Goal: Feedback & Contribution: Contribute content

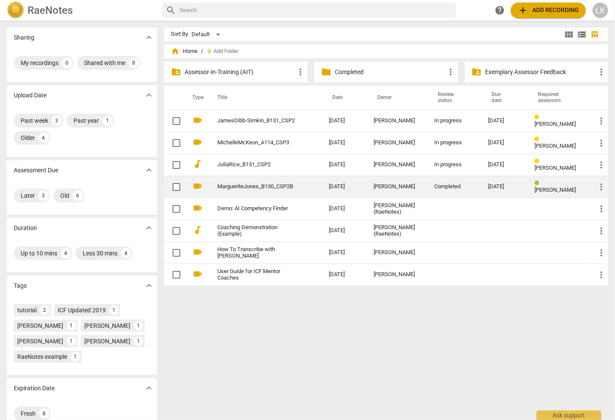
click at [602, 185] on span "more_vert" at bounding box center [601, 187] width 10 height 10
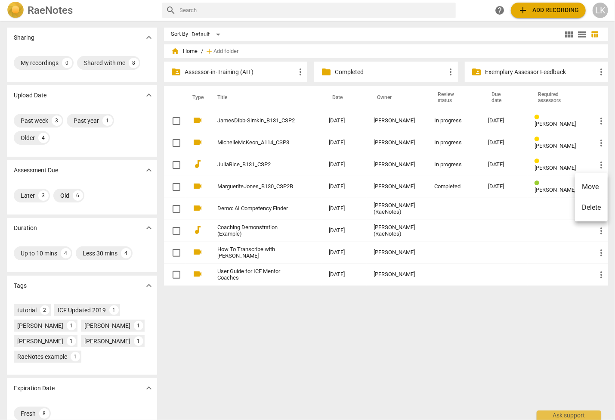
click at [601, 185] on li "Move" at bounding box center [591, 187] width 33 height 21
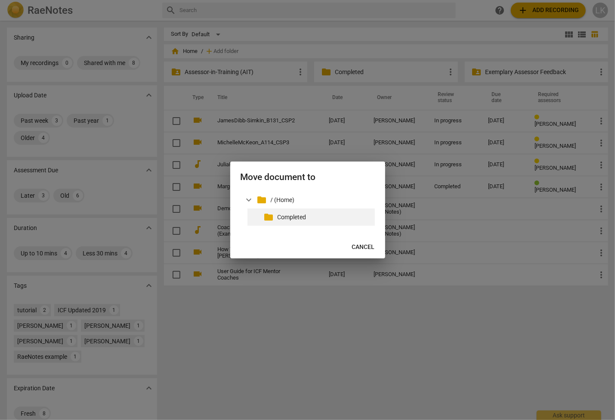
click at [300, 217] on p "Completed" at bounding box center [325, 217] width 94 height 9
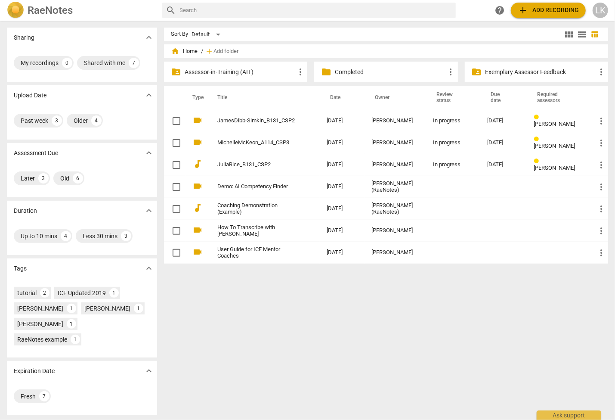
click at [276, 168] on td "JuliaRice_B131_CSP2" at bounding box center [263, 165] width 113 height 22
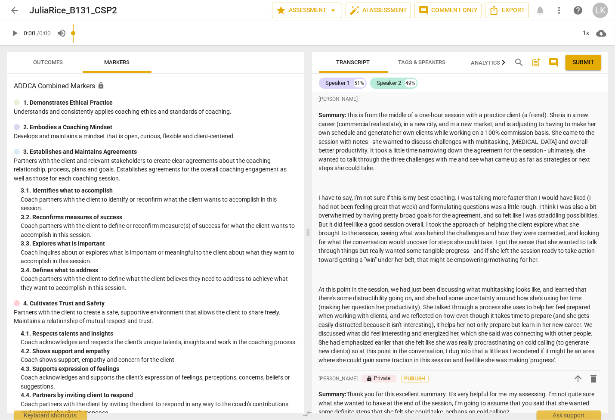
click at [51, 41] on div "arrow_back JuliaRice_B131_CSP2 star Assessment arrow_drop_down auto_fix_high AI…" at bounding box center [307, 210] width 615 height 420
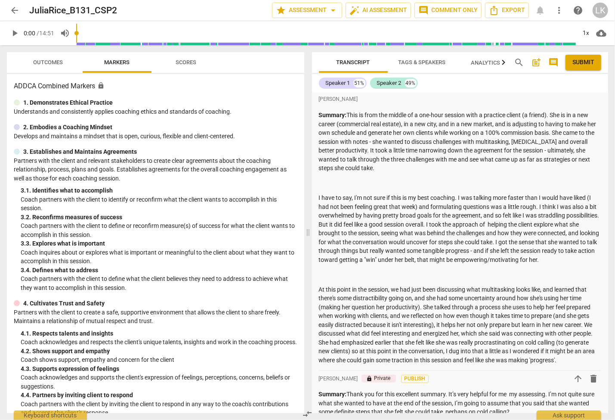
click at [50, 64] on span "Outcomes" at bounding box center [49, 62] width 30 height 6
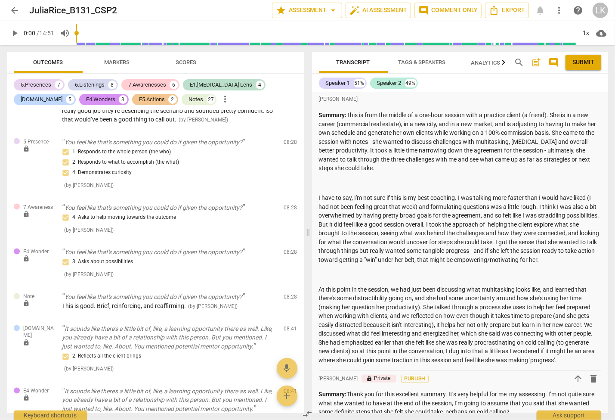
scroll to position [2596, 0]
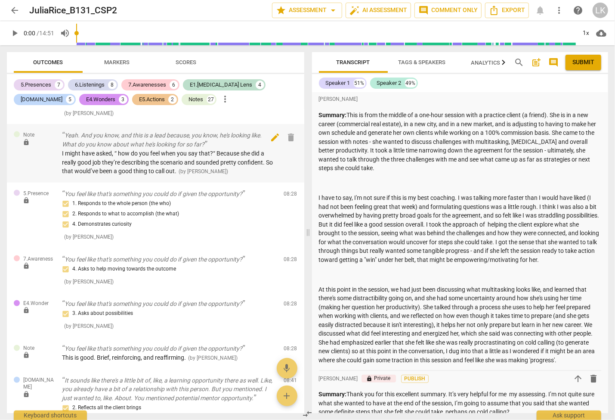
click at [277, 143] on span "edit" at bounding box center [275, 137] width 10 height 10
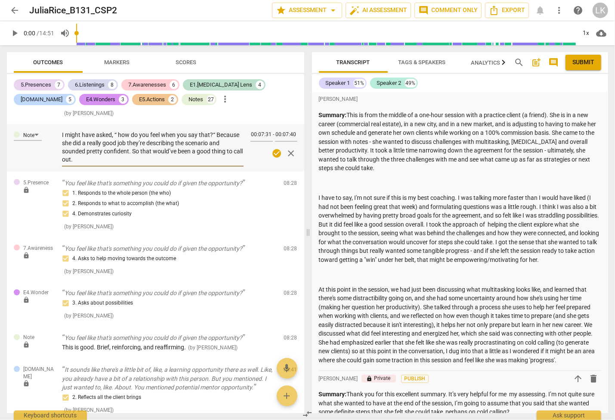
click at [122, 164] on textarea "I might have asked, “ how do you feel when you say that?“ Because she did a rea…" at bounding box center [153, 147] width 182 height 33
type textarea "I might have asked, “ ow do you feel when you say that?“ Because she did a real…"
type textarea "I might have asked, “ow do you feel when you say that?“ Because she did a reall…"
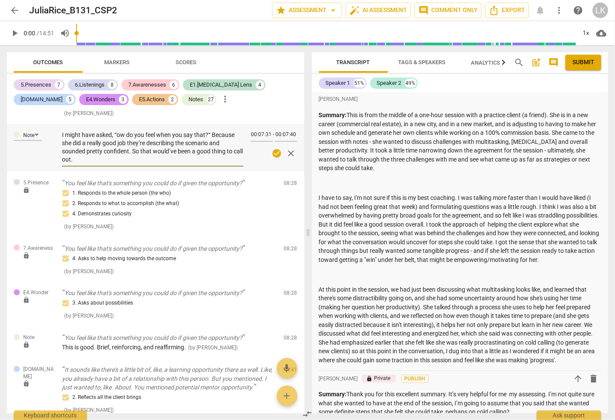
click at [276, 158] on span "check_circle" at bounding box center [277, 153] width 10 height 10
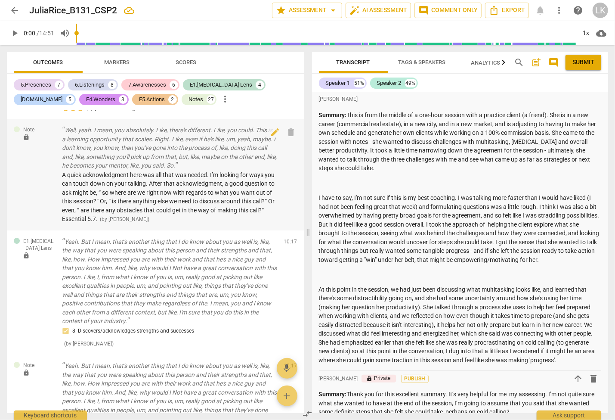
scroll to position [3323, 0]
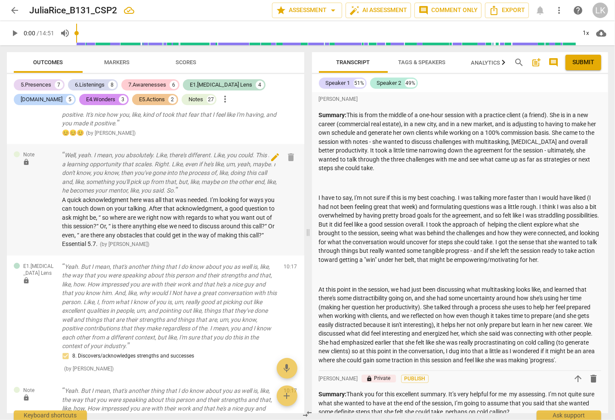
click at [275, 162] on span "edit" at bounding box center [275, 157] width 10 height 10
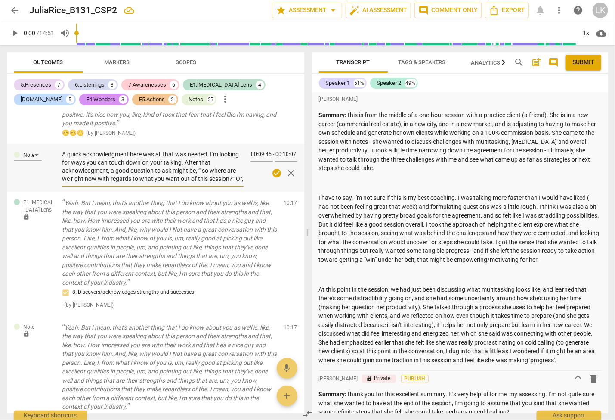
scroll to position [0, 0]
drag, startPoint x: 123, startPoint y: 207, endPoint x: 109, endPoint y: 206, distance: 14.2
click at [109, 183] on textarea "A quick acknowledgment here was all that was needed. I’m looking for ways you c…" at bounding box center [153, 167] width 182 height 33
type textarea "A quick acknowledgment here was all that was needed. I’m looking for ways you c…"
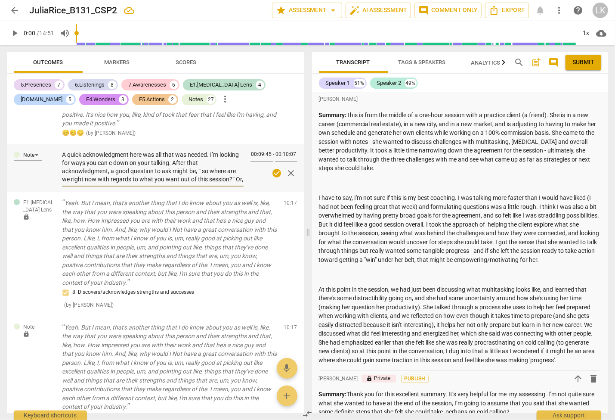
type textarea "A quick acknowledgment here was all that was needed. I’m looking for ways you c…"
click at [205, 183] on textarea "A quick acknowledgment here was all that was needed. I’m looking for ways you c…" at bounding box center [153, 167] width 182 height 33
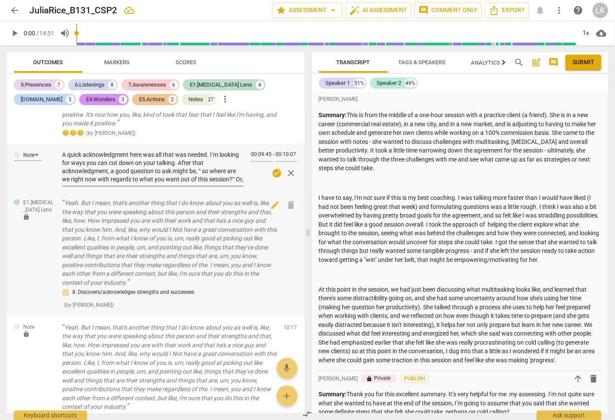
type textarea "A quick acknowledgment here was all that was needed. I’m looking for ways you c…"
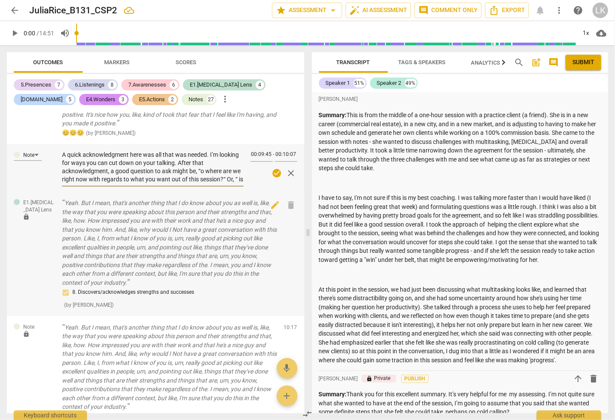
type textarea "A quick acknowledgment here was all that was needed. I’m looking for ways you c…"
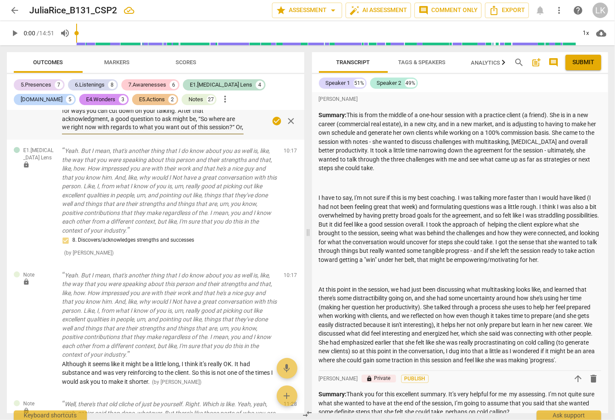
scroll to position [24, 0]
click at [70, 131] on textarea "A quick acknowledgment here was all that was needed. I’m looking for ways you c…" at bounding box center [153, 115] width 182 height 33
type textarea "A quick acknowledgment here was all that was needed. I’m looking for ways you c…"
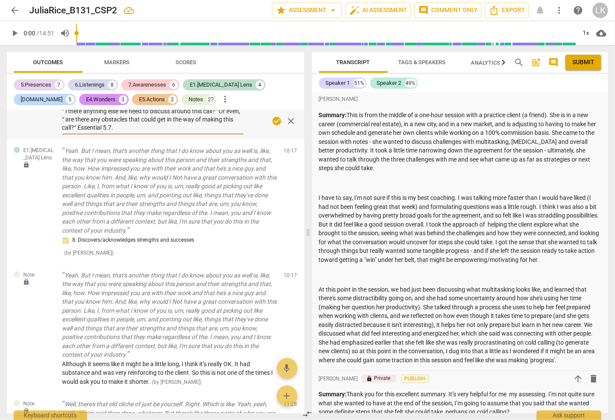
type textarea "A quick acknowledgment here was all that was needed. I’m looking for ways you c…"
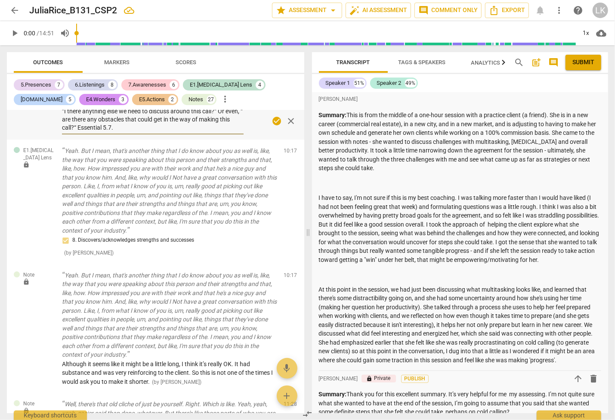
type textarea "A quick acknowledgment here was all that was needed. I’m looking for ways you c…"
click at [84, 131] on textarea "A quick acknowledgment here was all that was needed. I’m looking for ways you c…" at bounding box center [153, 115] width 182 height 33
type textarea "A quick acknowledgment here was all that was needed. I’m looking for ways you c…"
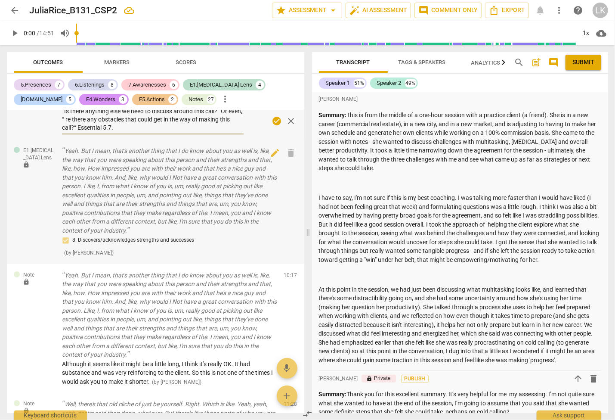
type textarea "A quick acknowledgment here was all that was needed. I’m looking for ways you c…"
click at [276, 126] on span "check_circle" at bounding box center [277, 121] width 10 height 10
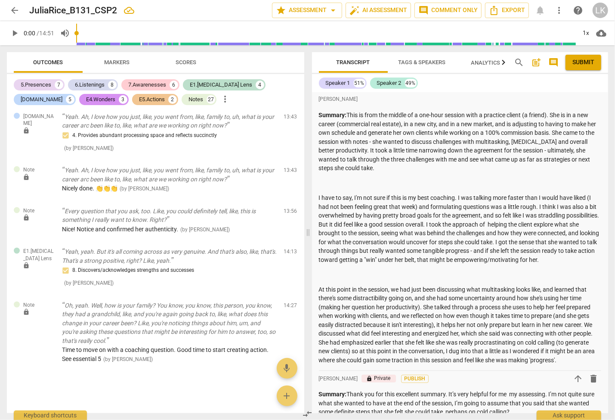
scroll to position [4110, 0]
click at [274, 213] on span "edit" at bounding box center [275, 213] width 10 height 10
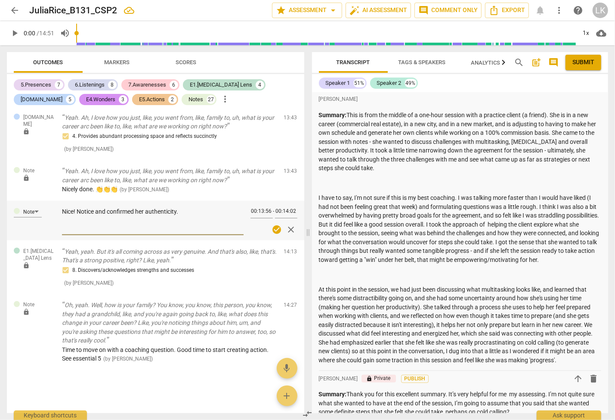
scroll to position [4108, 0]
click at [94, 212] on textarea "Nice! Notice and confirmed her authenticity." at bounding box center [153, 220] width 182 height 25
type textarea "Nice! Noticed and confirmed her authenticity."
click at [274, 229] on span "check_circle" at bounding box center [277, 229] width 10 height 10
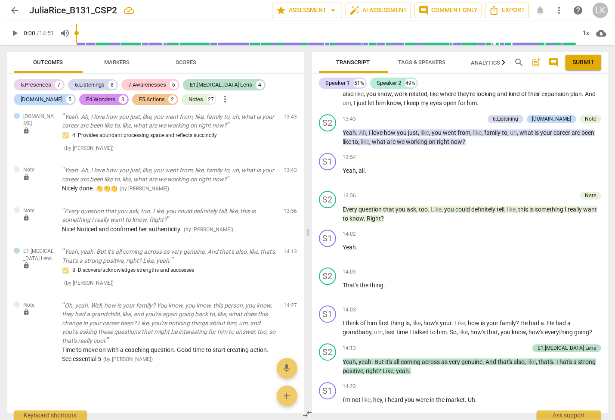
scroll to position [3127, 0]
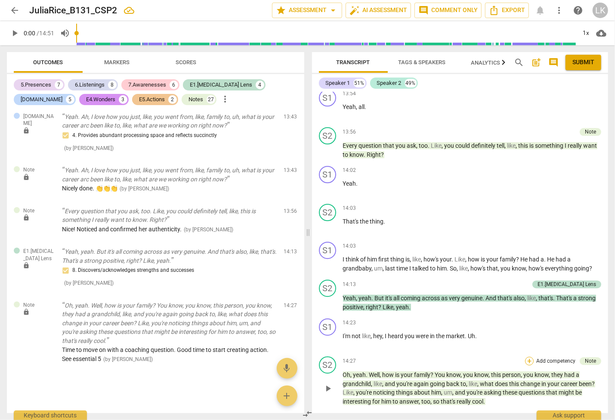
click at [529, 356] on div "+" at bounding box center [529, 360] width 9 height 9
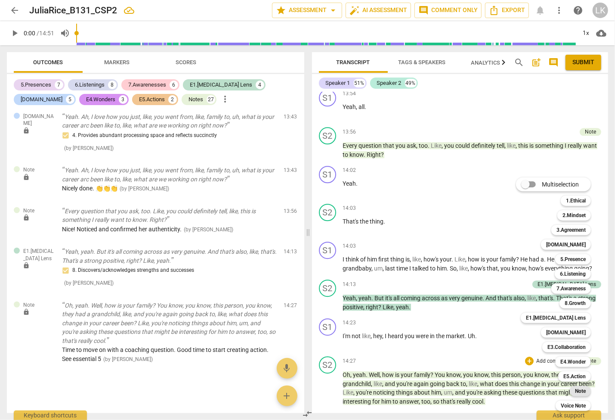
click at [579, 388] on b "Note" at bounding box center [580, 391] width 11 height 10
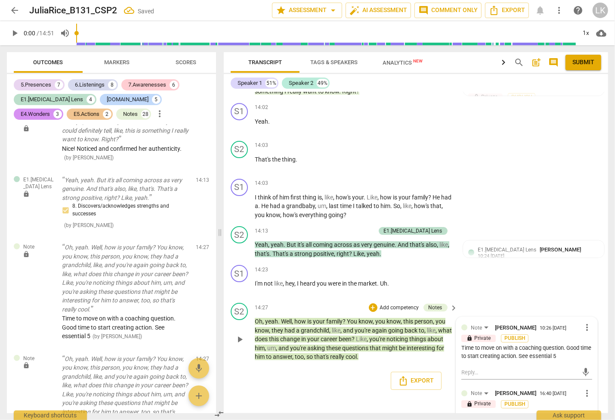
scroll to position [3430, 0]
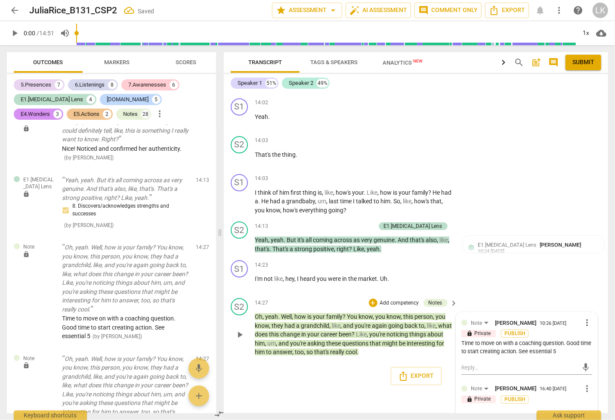
click at [504, 413] on textarea at bounding box center [520, 417] width 117 height 8
type textarea "L"
type textarea "Lo"
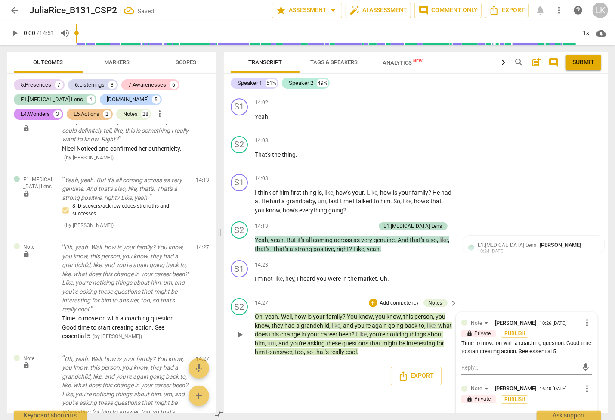
type textarea "Lot"
type textarea "Lots"
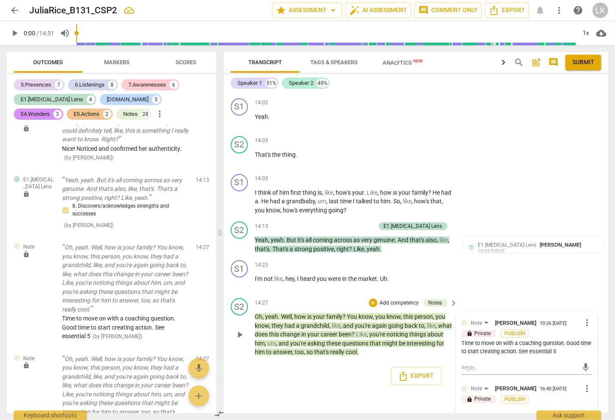
type textarea "Lots"
type textarea "Lots o"
type textarea "Lots of"
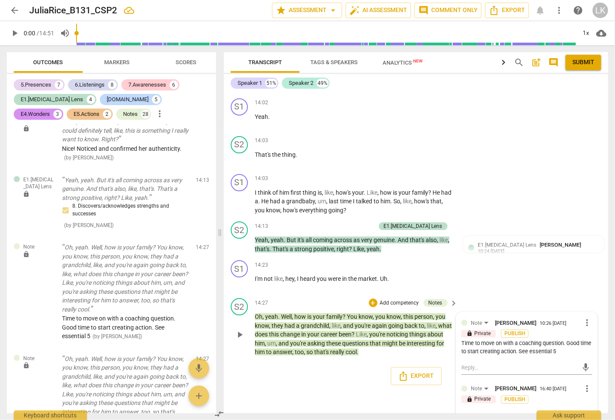
type textarea "Lots of"
type textarea "Lots of g"
type textarea "Lots of go"
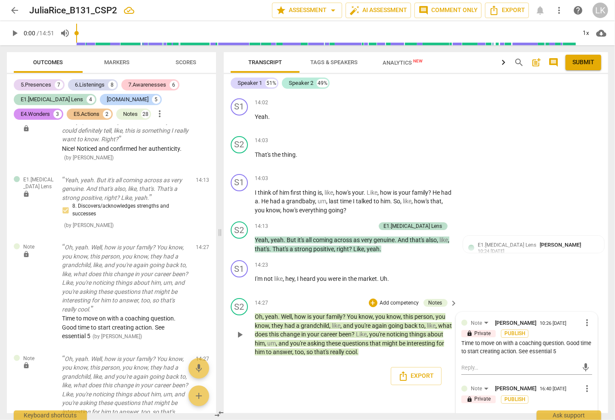
type textarea "Lots of go"
type textarea "Lots of goo"
type textarea "Lots of good"
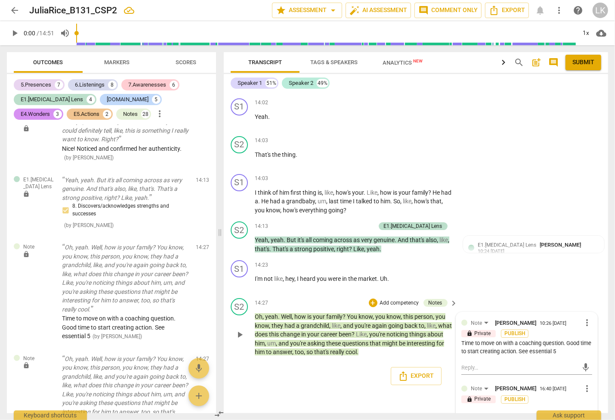
type textarea "Lots of good"
type textarea "Lots of good s"
type textarea "Lots of good st"
type textarea "Lots of good stu"
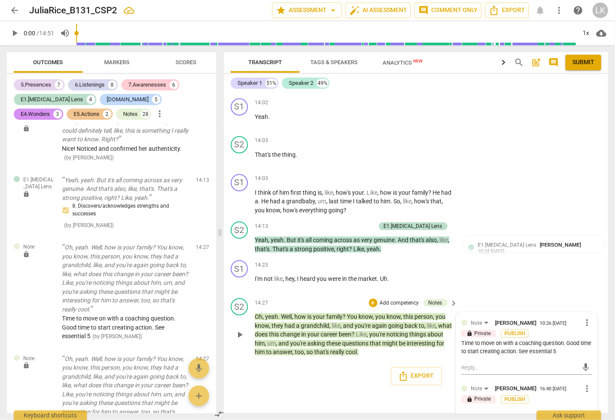
type textarea "Lots of good stu"
type textarea "Lots of good stuf"
type textarea "Lots of good stuff"
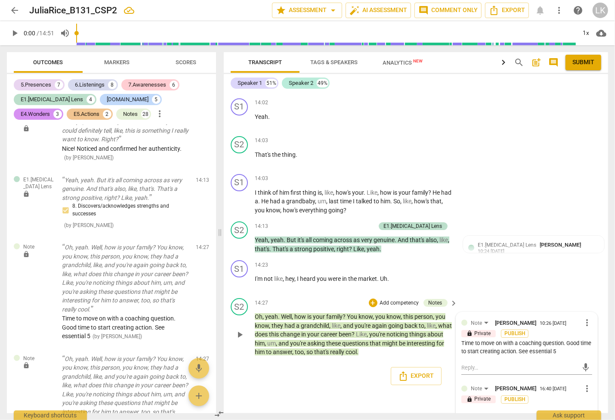
type textarea "Lots of good stuff"
type textarea "Lots of good stuff h"
type textarea "Lots of good stuff he"
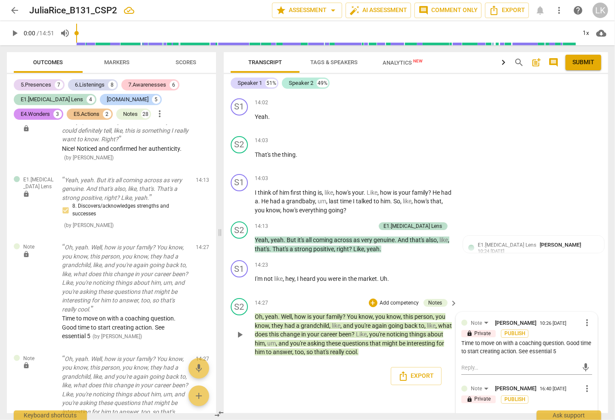
type textarea "Lots of good stuff he"
type textarea "Lots of good stuff her"
type textarea "Lots of good stuff here"
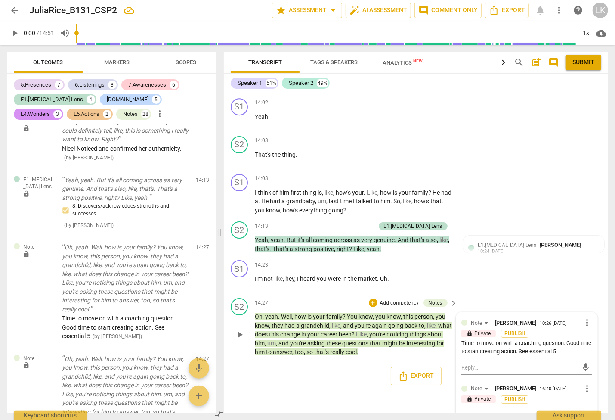
type textarea "Lots of good stuff here."
type textarea "Lots of good stuff here. A"
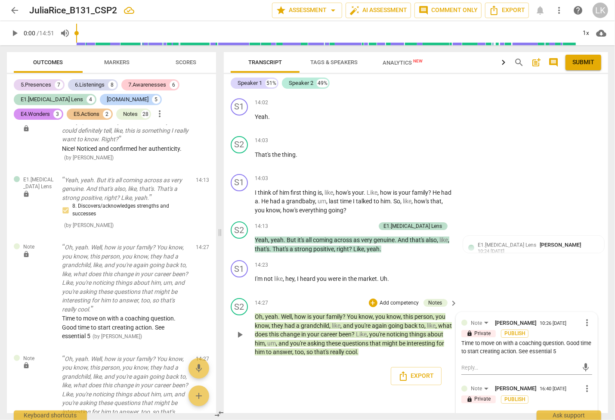
type textarea "Lots of good stuff here. A"
type textarea "Lots of good stuff here. An"
type textarea "Lots of good stuff here. And"
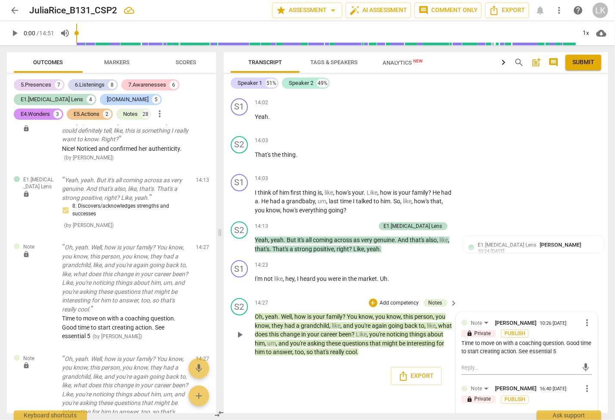
type textarea "Lots of good stuff here. And,"
type textarea "Lots of good stuff here. And, a"
type textarea "Lots of good stuff here. And, as"
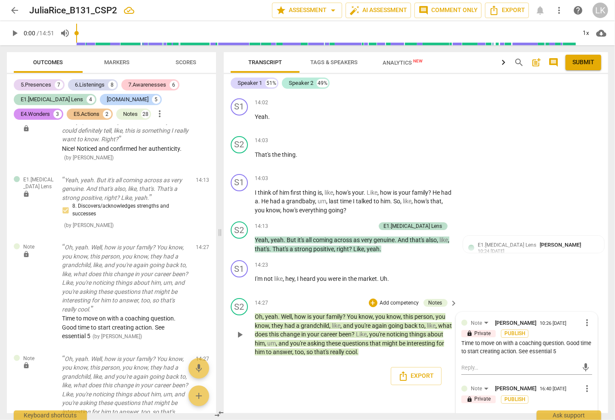
type textarea "Lots of good stuff here. And, as"
type textarea "Lots of good stuff here. And, as y"
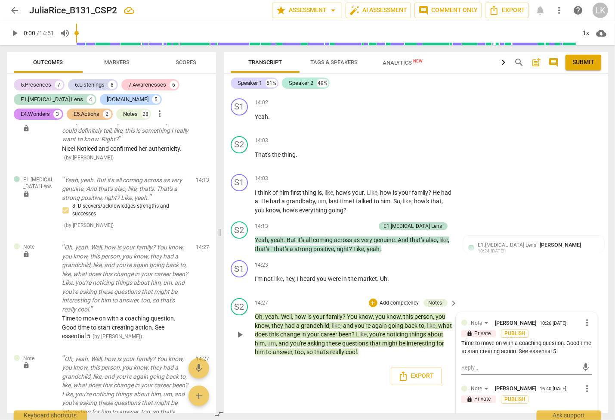
type textarea "Lots of good stuff here. And, as yo"
type textarea "Lots of good stuff here. And, as you"
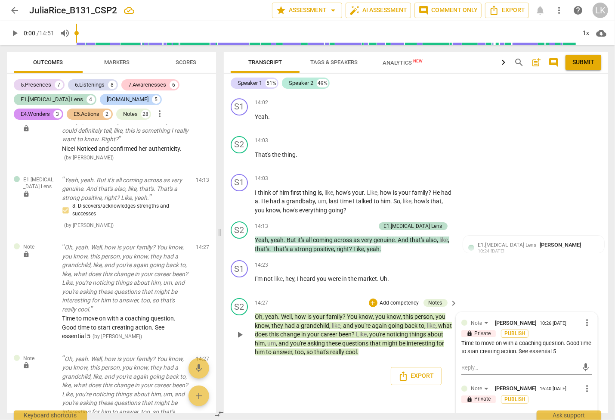
type textarea "Lots of good stuff here. And, as you"
type textarea "Lots of good stuff here. And, as you c"
type textarea "Lots of good stuff here. And, as you ca"
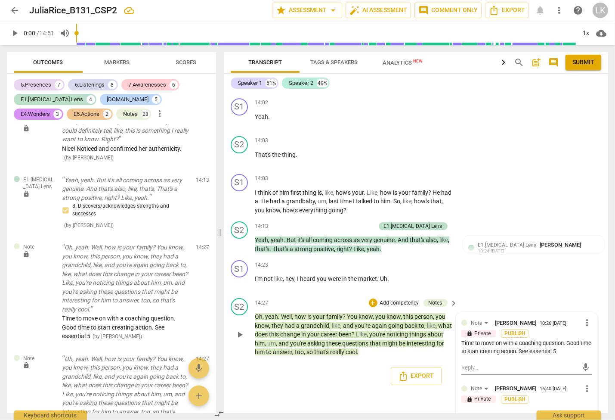
type textarea "Lots of good stuff here. And, as you can"
type textarea "Lots of good stuff here. And, as you can s"
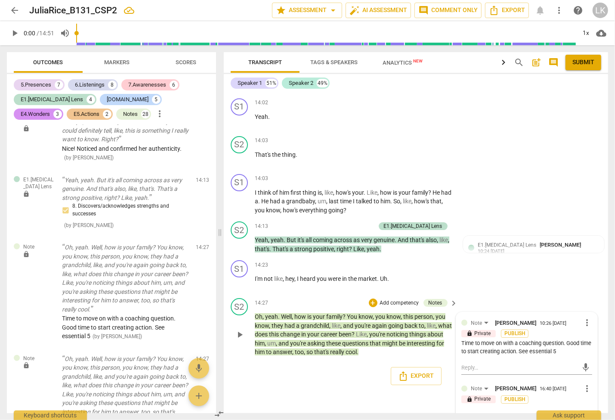
type textarea "Lots of good stuff here. And, as you can s"
type textarea "Lots of good stuff here. And, as you can se"
type textarea "Lots of good stuff here. And, as you can see"
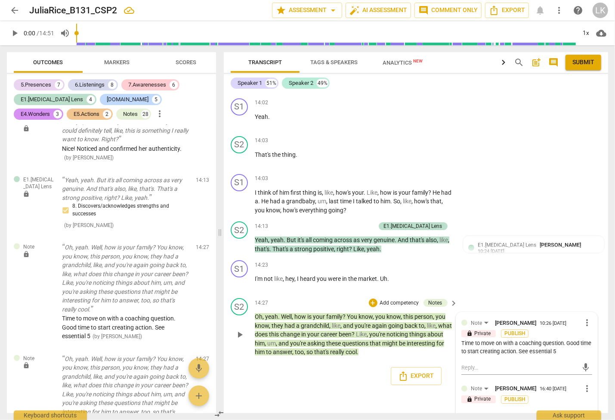
type textarea "Lots of good stuff here. And, as you can see,"
type textarea "Lots of good stuff here. And, as you can see, y"
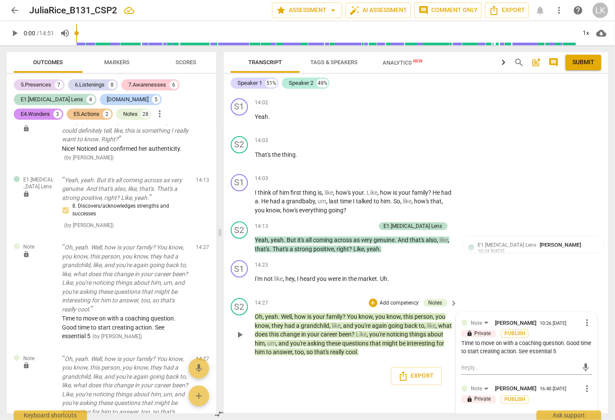
type textarea "Lots of good stuff here. And, as you can see, y"
type textarea "Lots of good stuff here. And, as you can see, yo"
type textarea "Lots of good stuff here. And, as you can see, you"
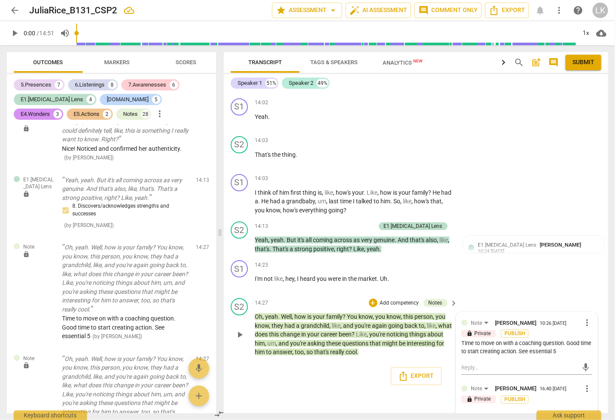
type textarea "Lots of good stuff here. And, as you can see, you"
type textarea "Lots of good stuff here. And, as you can see, you h"
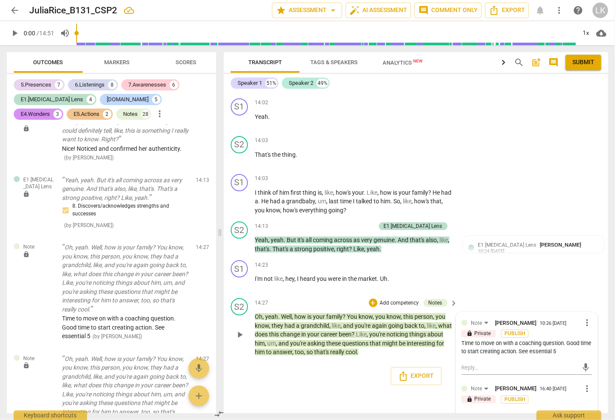
type textarea "Lots of good stuff here. And, as you can see, you hi"
type textarea "Lots of good stuff here. And, as you can see, you hit"
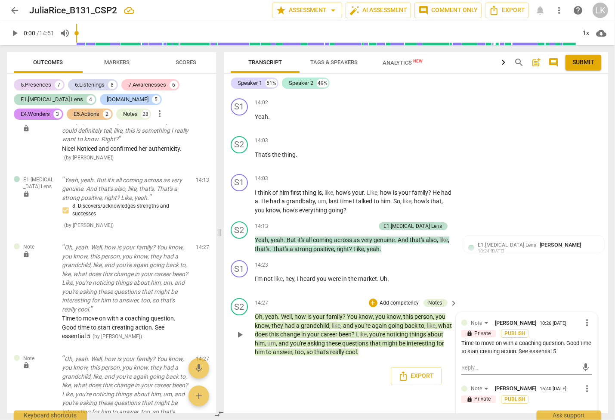
type textarea "Lots of good stuff here. And, as you can see, you hit"
type textarea "Lots of good stuff here. And, as you can see, you hit a"
type textarea "Lots of good stuff here. And, as you can see, you hit a l"
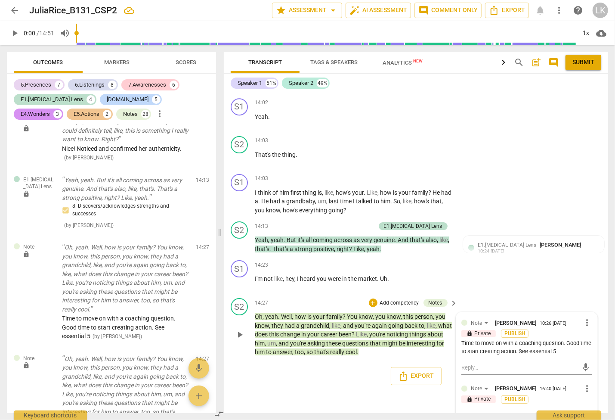
scroll to position [0, 0]
type textarea "Lots of good stuff here. And, as you can see, you hit a lo"
type textarea "Lots of good stuff here. And, as you can see, you hit a lot"
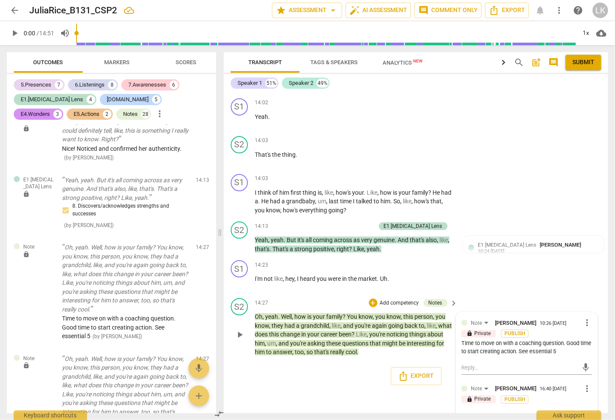
type textarea "Lots of good stuff here. And, as you can see, you hit a lot"
type textarea "Lots of good stuff here. And, as you can see, you hit a lot o"
type textarea "Lots of good stuff here. And, as you can see, you hit a lot of"
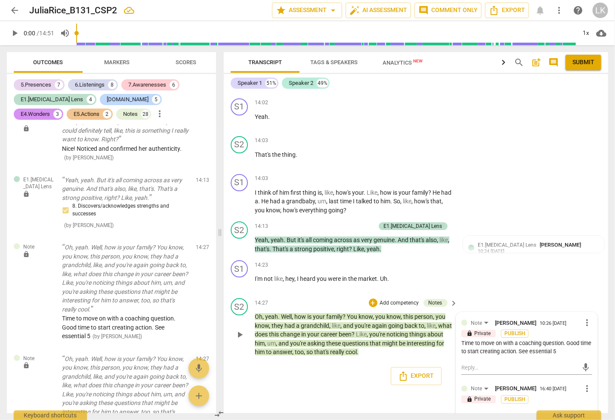
type textarea "Lots of good stuff here. And, as you can see, you hit a lot of"
type textarea "Lots of good stuff here. And, as you can see, you hit a lot of m"
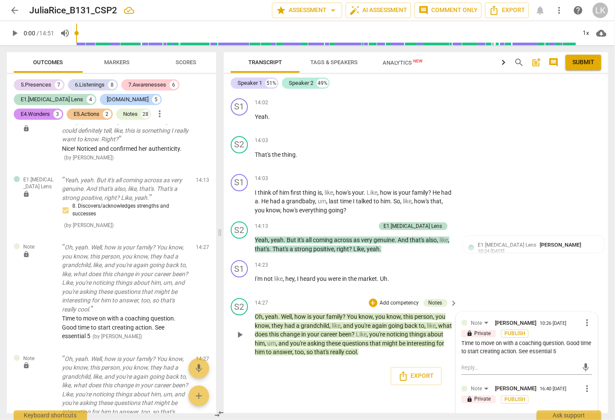
type textarea "Lots of good stuff here. And, as you can see, you hit a lot of ma"
type textarea "Lots of good stuff here. And, as you can see, you hit a lot of mar"
type textarea "Lots of good stuff here. And, as you can see, you hit a lot of mark"
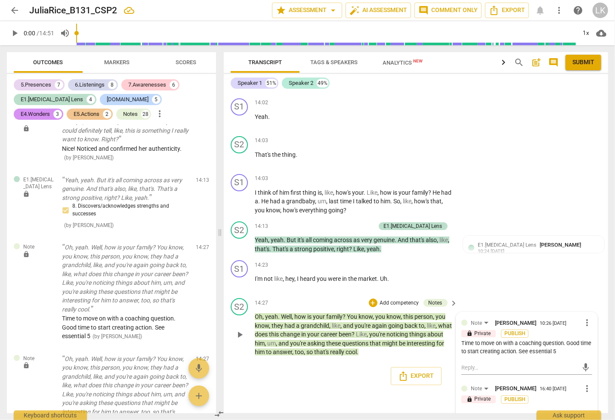
type textarea "Lots of good stuff here. And, as you can see, you hit a lot of mark"
type textarea "Lots of good stuff here. And, as you can see, you hit a lot of marke"
type textarea "Lots of good stuff here. And, as you can see, you hit a lot of marker"
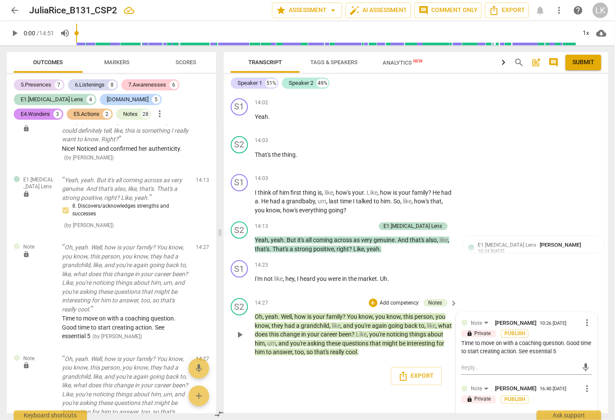
type textarea "Lots of good stuff here. And, as you can see, you hit a lot of markers"
type textarea "Lots of good stuff here. And, as you can see, you hit a lot of markers."
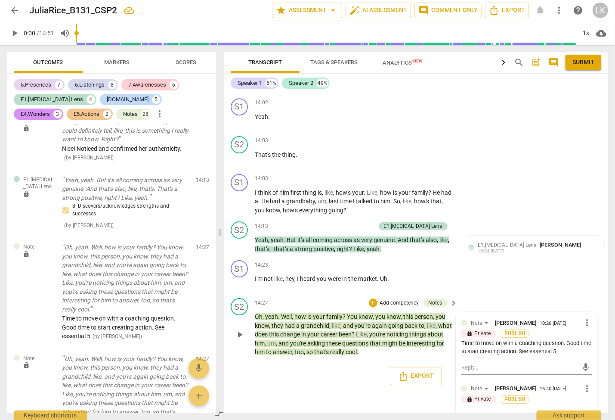
type textarea "Lots of good stuff here. And, as you can see, you hit a lot of markers."
type textarea "Lots of good stuff here. And, as you can see, you hit a lot of markers. T"
type textarea "Lots of good stuff here. And, as you can see, you hit a lot of markers. Th"
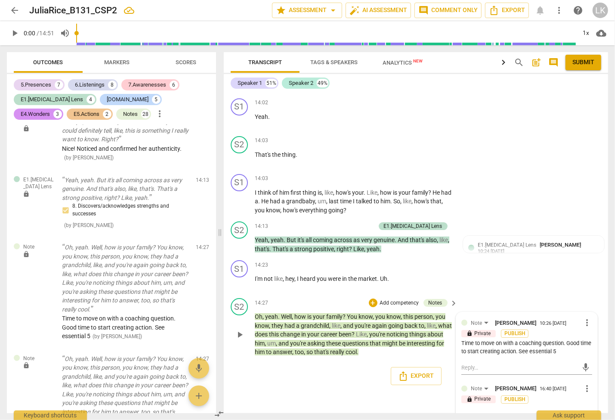
type textarea "Lots of good stuff here. And, as you can see, you hit a lot of markers. The"
type textarea "Lots of good stuff here. And, as you can see, you hit a lot of markers. The c"
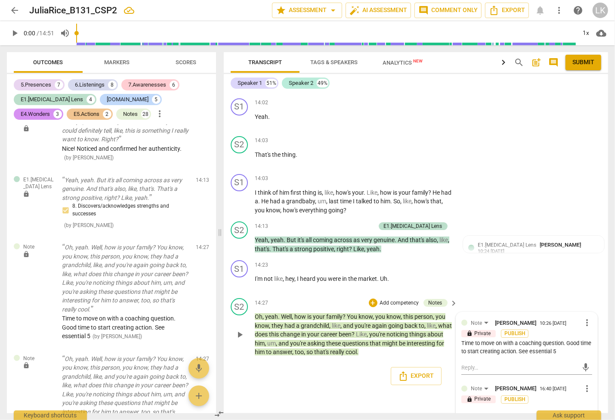
type textarea "Lots of good stuff here. And, as you can see, you hit a lot of markers. The c"
type textarea "Lots of good stuff here. And, as you can see, you hit a lot of markers. The cl"
type textarea "Lots of good stuff here. And, as you can see, you hit a lot of markers. The cli"
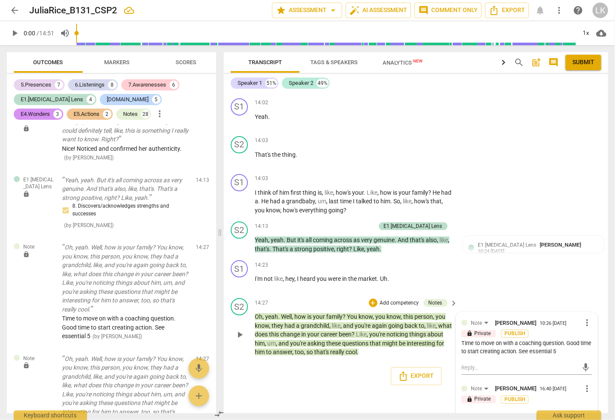
type textarea "Lots of good stuff here. And, as you can see, you hit a lot of markers. The clin"
type textarea "Lots of good stuff here. And, as you can see, you hit a lot of markers. The [PE…"
type textarea "Lots of good stuff here. And, as you can see, you hit a lot of markers. The clin"
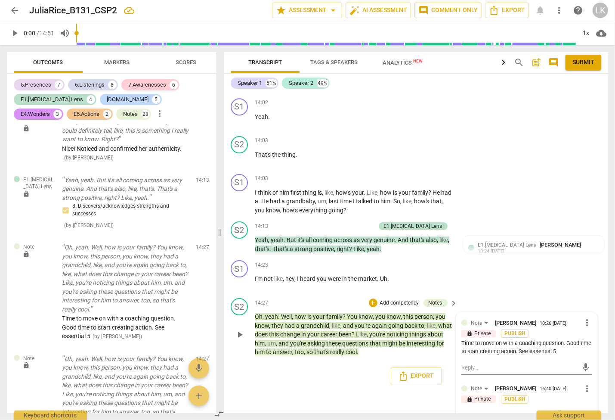
type textarea "Lots of good stuff here. And, as you can see, you hit a lot of markers. The clin"
type textarea "Lots of good stuff here. And, as you can see, you hit a lot of markers. The cli"
type textarea "Lots of good stuff here. And, as you can see, you hit a lot of markers. The clie"
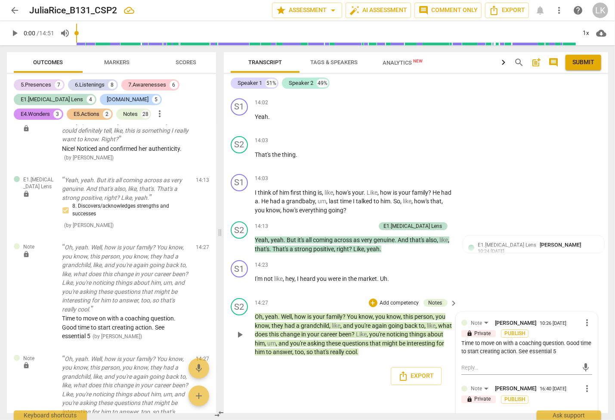
type textarea "Lots of good stuff here. And, as you can see, you hit a lot of markers. The cli…"
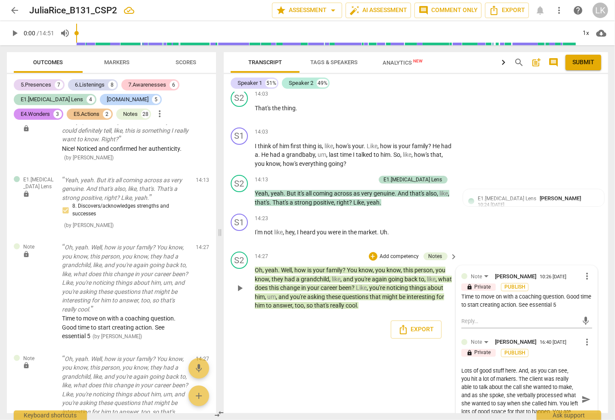
scroll to position [3477, 0]
click at [589, 394] on span "send" at bounding box center [586, 398] width 9 height 9
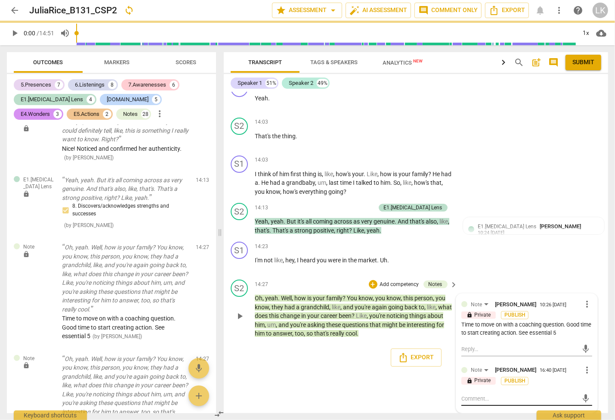
scroll to position [3430, 0]
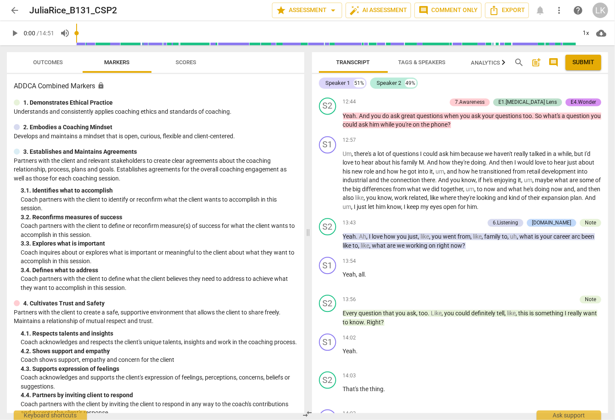
scroll to position [3127, 0]
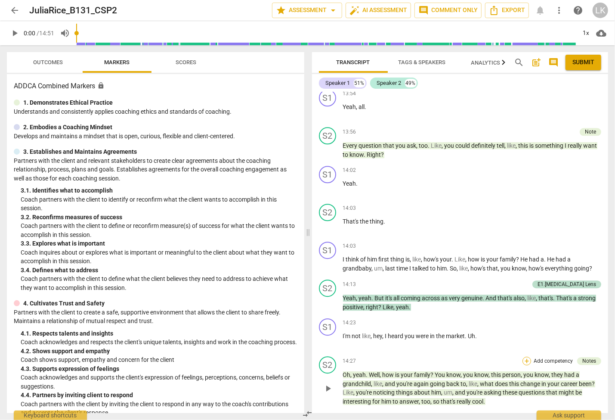
click at [526, 356] on div "+" at bounding box center [527, 360] width 9 height 9
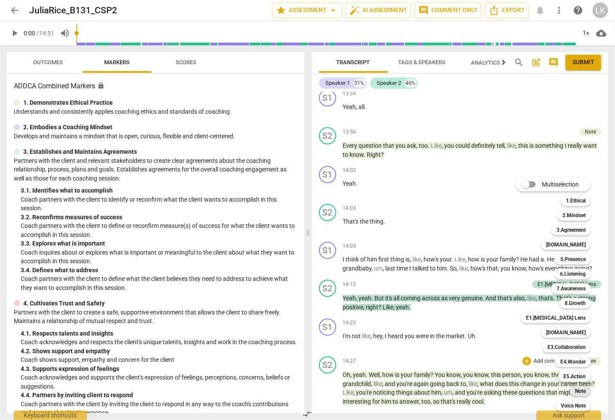
click at [578, 391] on b "Note" at bounding box center [580, 391] width 11 height 10
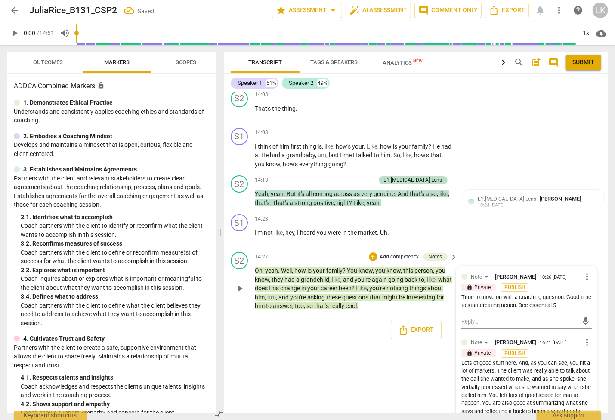
scroll to position [3544, 0]
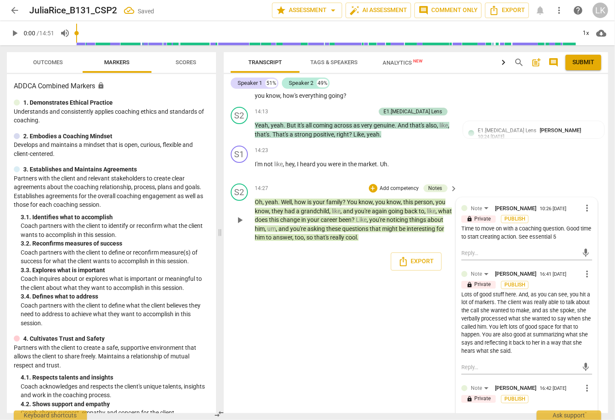
click at [483, 412] on textarea at bounding box center [520, 416] width 117 height 8
type textarea "A"
type textarea "As"
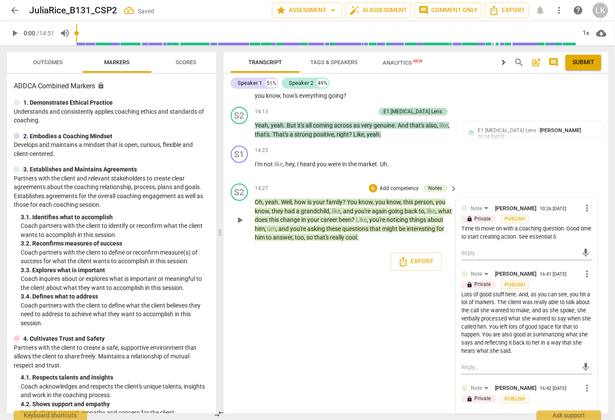
type textarea "As"
type textarea "As I"
type textarea "As I'"
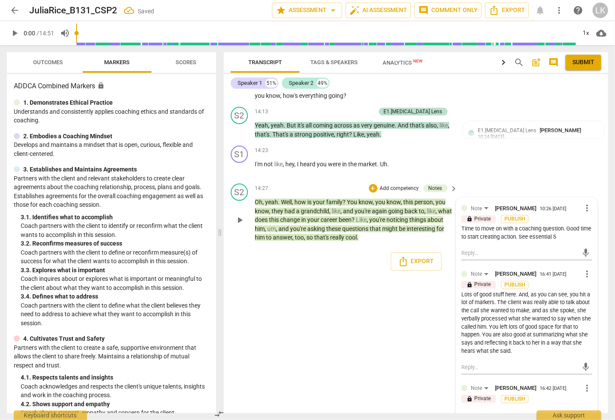
type textarea "As I'"
type textarea "As I'm"
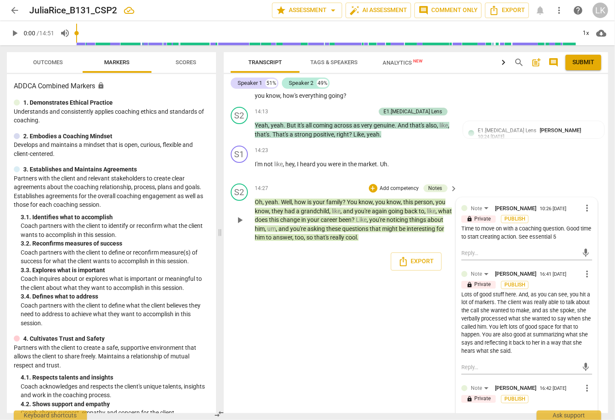
type textarea "As I'm s"
type textarea "As I'm su"
type textarea "As I'm sur"
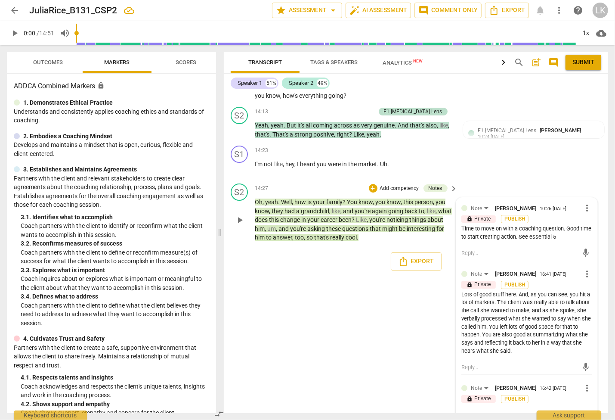
type textarea "As I'm sur"
type textarea "As I'm sure"
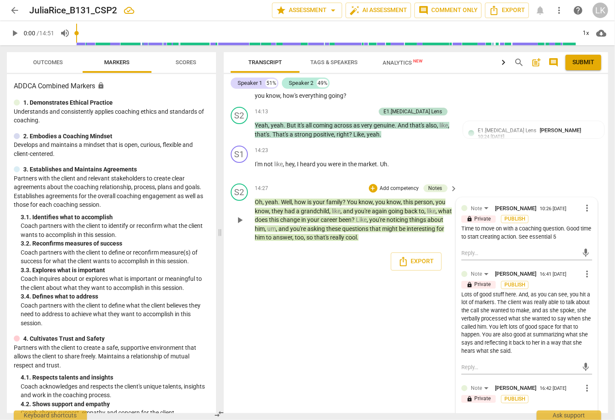
type textarea "As I'm sure y"
type textarea "As I'm sure yo"
type textarea "As I'm sure you"
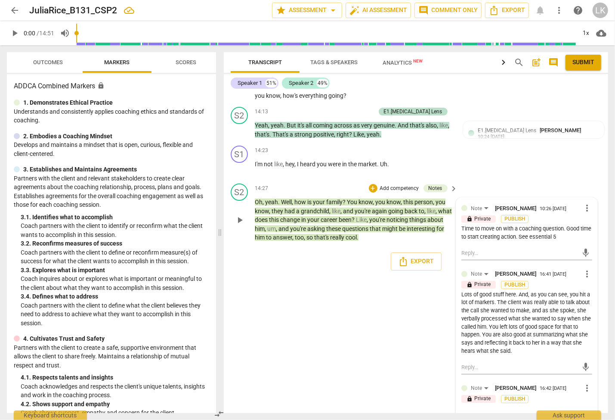
type textarea "As I'm sure you"
type textarea "As I'm sure you r"
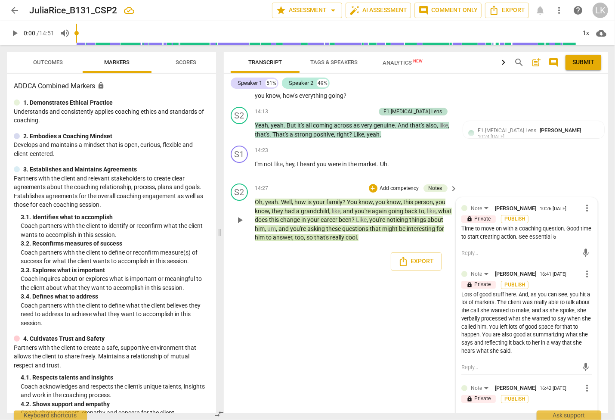
type textarea "As I'm sure you re"
type textarea "As I'm sure you rea"
type textarea "As I'm sure you real"
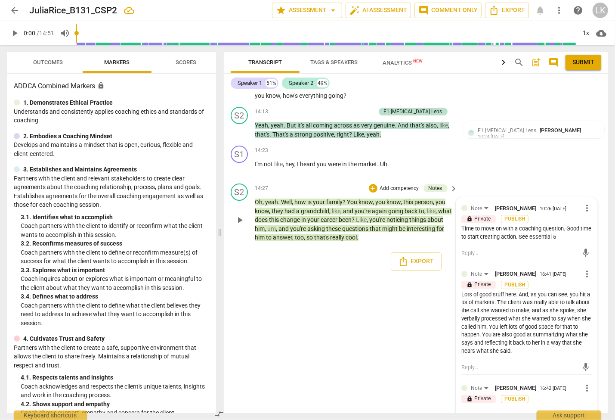
type textarea "As I'm sure you real"
type textarea "As I'm sure you reali"
type textarea "As I'm sure you realiz"
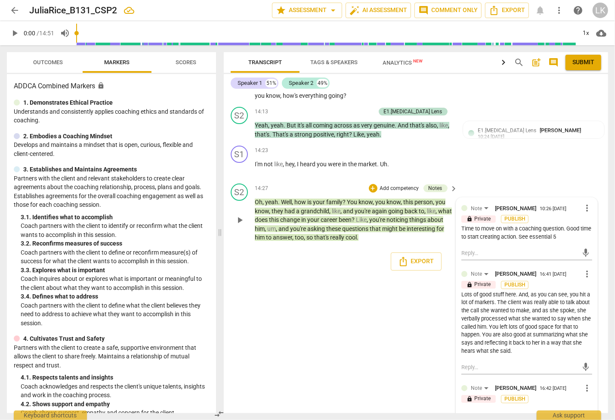
type textarea "As I'm sure you realize"
type textarea "As I'm sure you realize,"
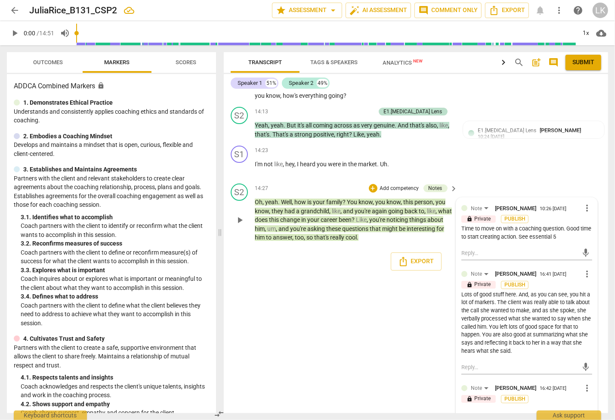
type textarea "As I'm sure you realize,"
type textarea "As I'm sure you realize, y"
type textarea "As I'm sure you realize, yo"
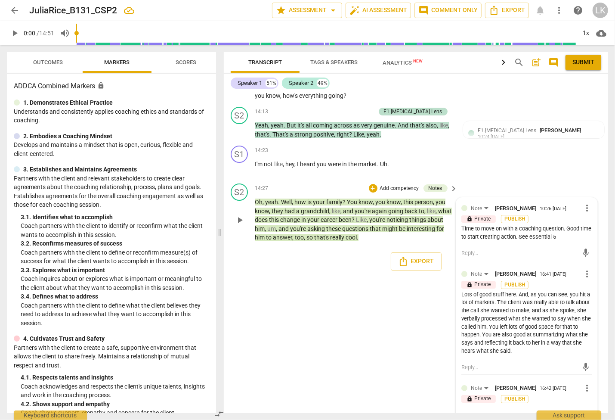
type textarea "As I'm sure you realize, you"
type textarea "As I'm sure you realize, your"
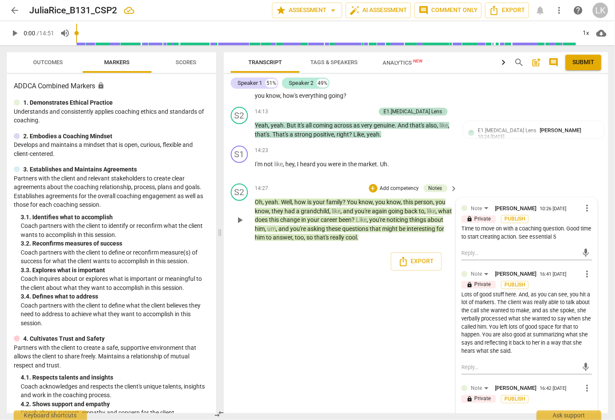
type textarea "As I'm sure you realize, your"
type textarea "As I'm sure you realize, your b"
type textarea "As I'm sure you realize, your bi"
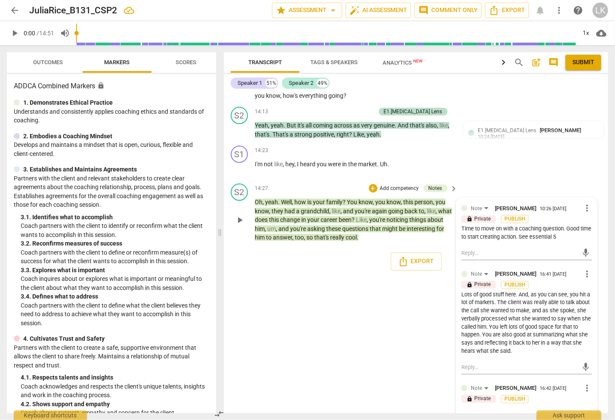
type textarea "As I'm sure you realize, your big"
type textarea "As I'm sure you realize, your bigg"
type textarea "As I'm sure you realize, your bigge"
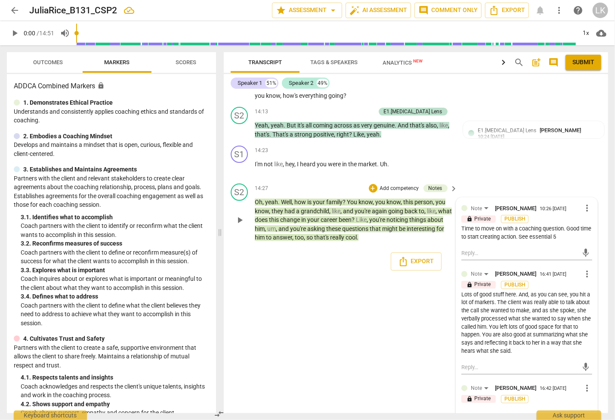
type textarea "As I'm sure you realize, your bigge"
type textarea "As I'm sure you realize, your bigges"
type textarea "As I'm sure you realize, your biggest"
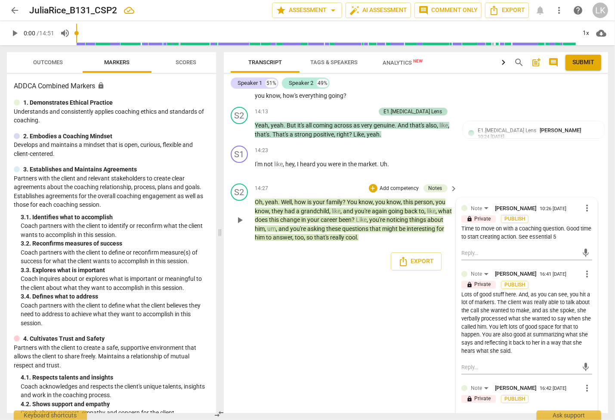
type textarea "As I'm sure you realize, your biggest"
type textarea "As I'm sure you realize, your biggest a"
type textarea "As I'm sure you realize, your biggest ae"
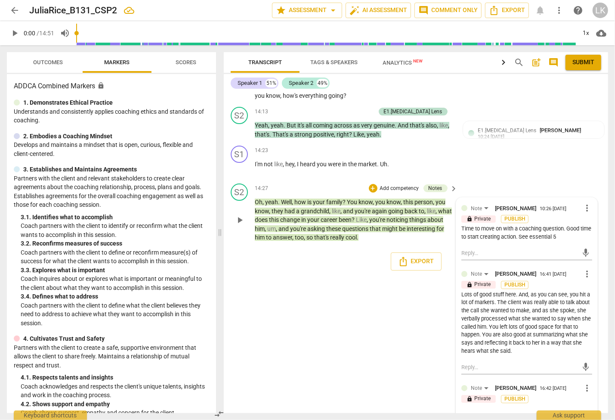
type textarea "As I'm sure you realize, your biggest ae"
type textarea "As I'm sure you realize, your biggest a"
type textarea "As I'm sure you realize, your biggest ar"
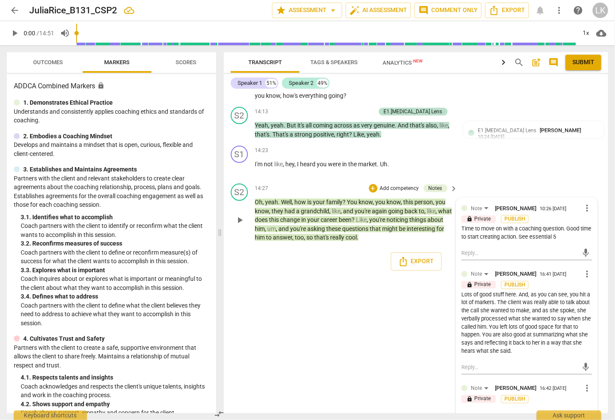
type textarea "As I'm sure you realize, your biggest are"
type textarea "As I'm sure you realize, your biggest area"
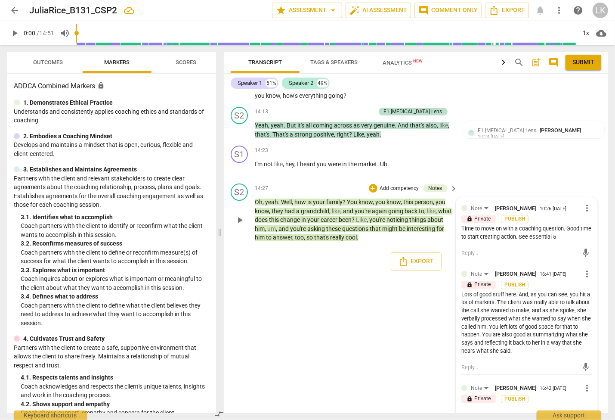
type textarea "As I'm sure you realize, your biggest area"
type textarea "As I'm sure you realize, your biggest area f"
type textarea "As I'm sure you realize, your biggest area fo"
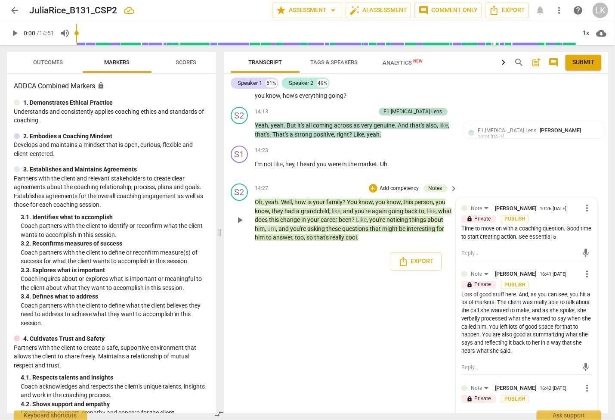
type textarea "As I'm sure you realize, your biggest area for"
type textarea "As I'm sure you realize, your biggest area for g"
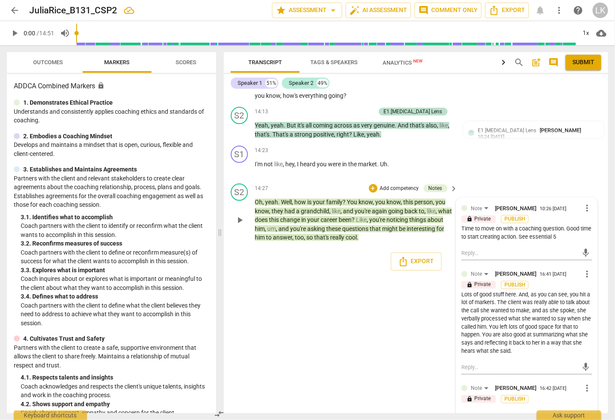
type textarea "As I'm sure you realize, your biggest area for g"
type textarea "As I'm sure you realize, your biggest area for gt"
type textarea "As I'm sure you realize, your biggest area for g"
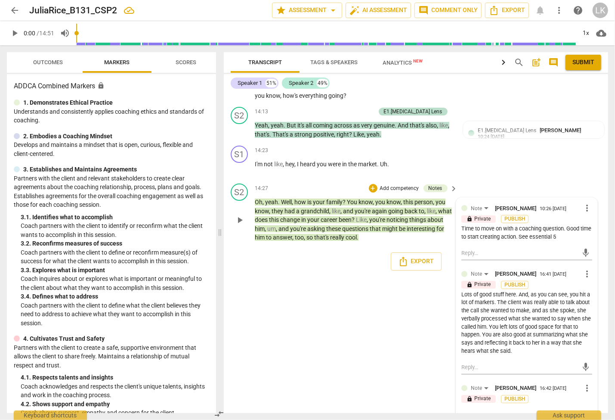
type textarea "As I'm sure you realize, your biggest area for gr"
type textarea "As I'm sure you realize, your biggest area for grw"
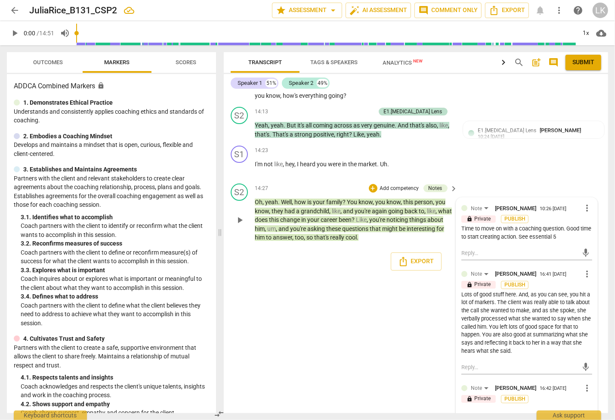
type textarea "As I'm sure you realize, your biggest area for gr"
type textarea "As I'm sure you realize, your biggest area for gro"
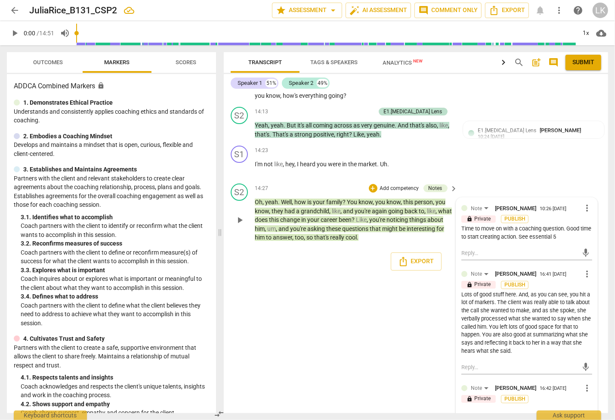
scroll to position [7, 0]
type textarea "As I'm sure you realize, your biggest area for grow"
type textarea "As I'm sure you realize, your biggest area for growt"
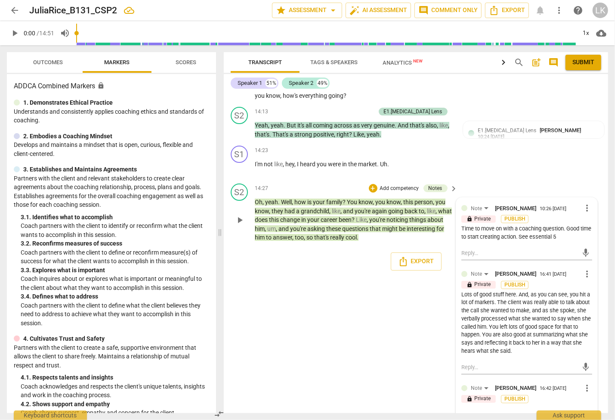
type textarea "As I'm sure you realize, your biggest area for growth"
type textarea "As I'm sure you realize, your biggest area for growth i"
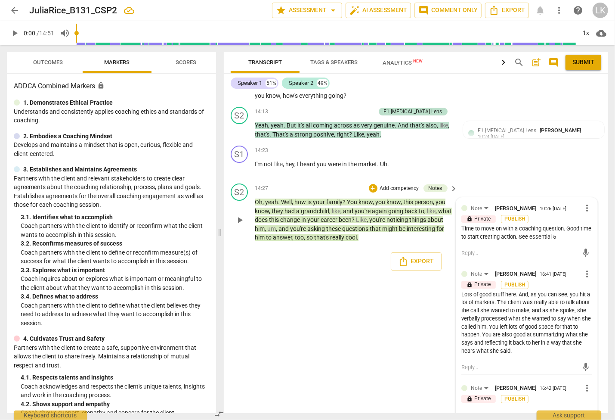
type textarea "As I'm sure you realize, your biggest area for growth i"
type textarea "As I'm sure you realize, your biggest area for growth is"
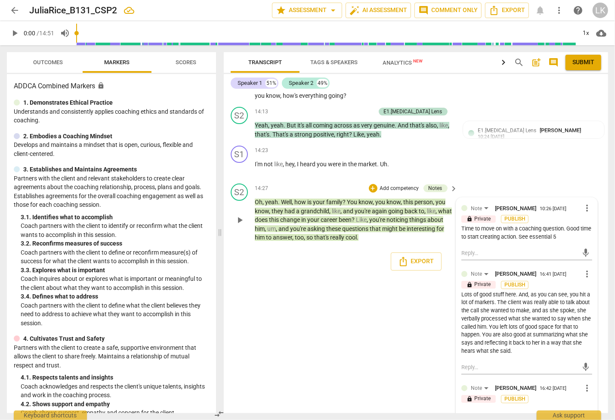
type textarea "As I'm sure you realize, your biggest area for growth is"
type textarea "As I'm sure you realize, your biggest area for growth is e"
type textarea "As I'm sure you realize, your biggest area for growth is"
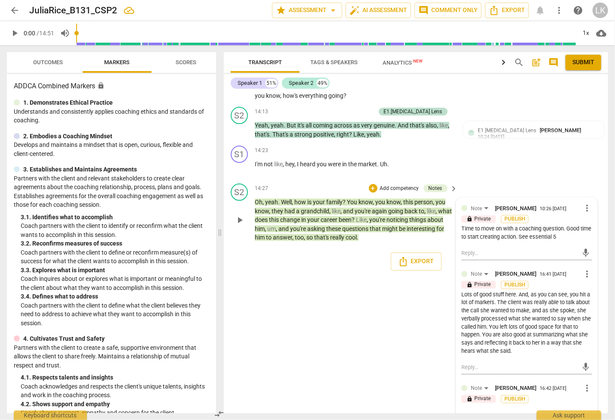
type textarea "As I'm sure you realize, your biggest area for growth is s"
type textarea "As I'm sure you realize, your biggest area for growth is sp"
type textarea "As I'm sure you realize, your biggest area for growth is spe"
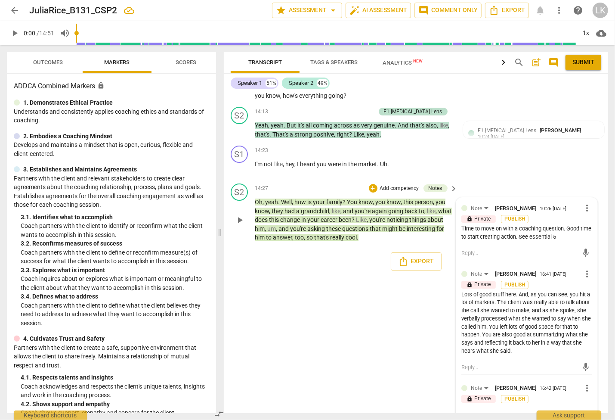
type textarea "As I'm sure you realize, your biggest area for growth is spe"
type textarea "As I'm sure you realize, your biggest area for growth is spea"
type textarea "As I'm sure you realize, your biggest area for growth is speak"
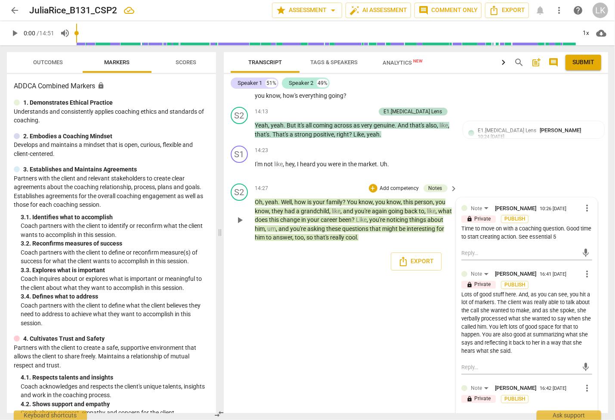
type textarea "As I'm sure you realize, your biggest area for growth is speaki"
type textarea "As I'm sure you realize, your biggest area for growth is speakin"
type textarea "As I'm sure you realize, your biggest area for growth is speaking"
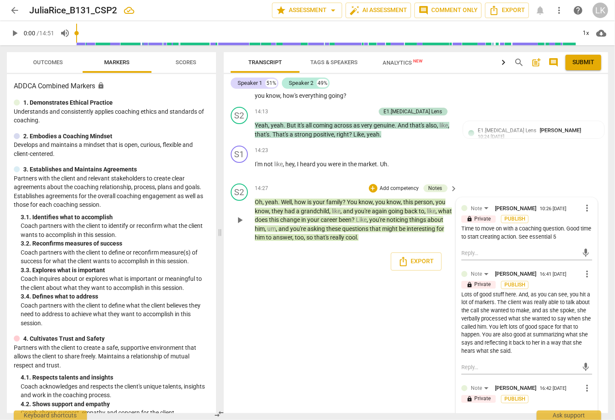
type textarea "As I'm sure you realize, your biggest area for growth is speaking"
type textarea "As I'm sure you realize, your biggest area for growth is speaking l"
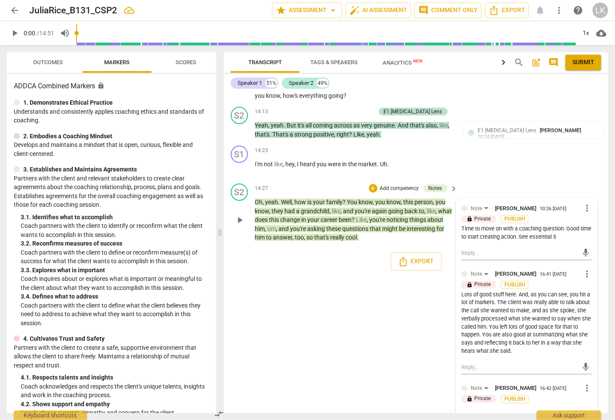
type textarea "As I'm sure you realize, your biggest area for growth is speaking le"
type textarea "As I'm sure you realize, your biggest area for growth is speaking les"
type textarea "As I'm sure you realize, your biggest area for growth is speaking less"
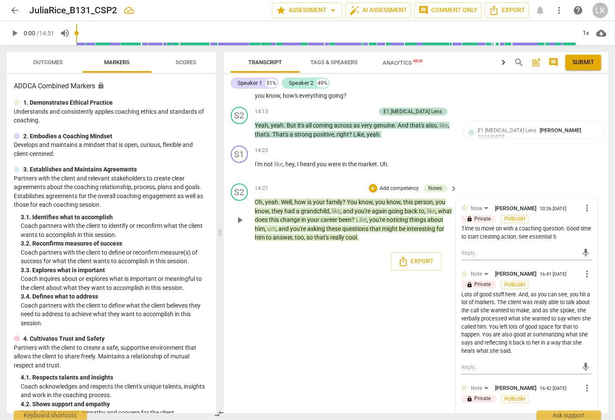
type textarea "As I'm sure you realize, your biggest area for growth is speaking less"
type textarea "As I'm sure you realize, your biggest area for growth is speaking less."
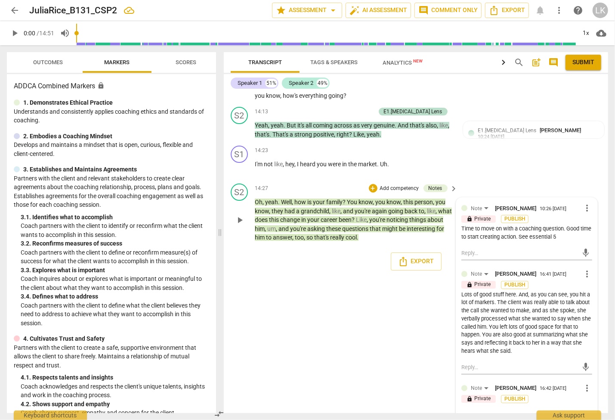
type textarea "As I'm sure you realize, your biggest area for growth is speaking less. O"
type textarea "As I'm sure you realize, your biggest area for growth is speaking less. On"
type textarea "As I'm sure you realize, your biggest area for growth is speaking less. One"
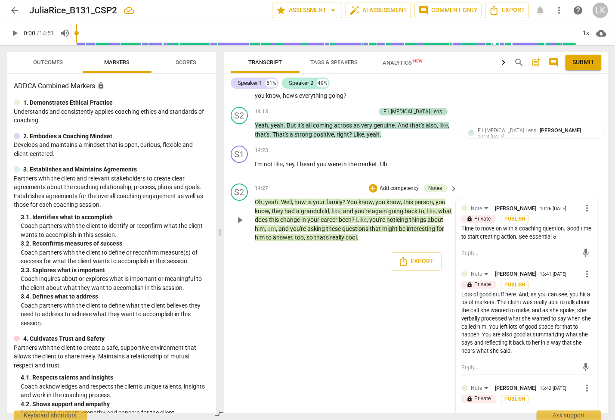
type textarea "As I'm sure you realize, your biggest area for growth is speaking less. One"
type textarea "As I'm sure you realize, your biggest area for growth is speaking less. One w"
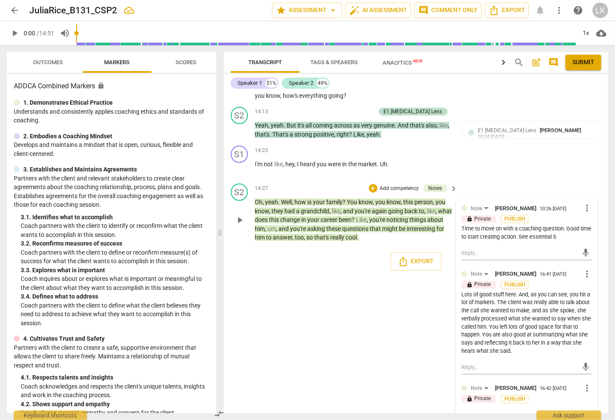
type textarea "As I'm sure you realize, your biggest area for growth is speaking less. One wa"
type textarea "As I'm sure you realize, your biggest area for growth is speaking less. One way"
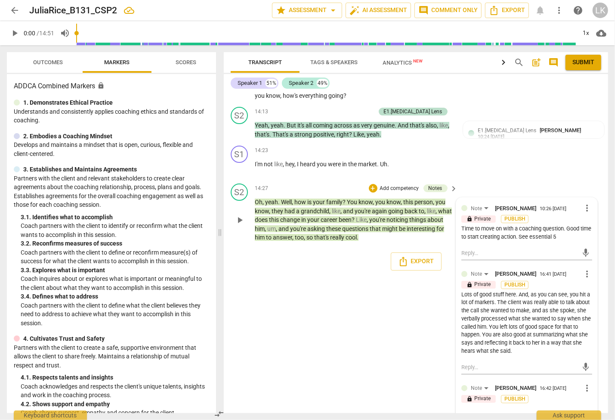
type textarea "As I'm sure you realize, your biggest area for growth is speaking less. One way"
type textarea "As I'm sure you realize, your biggest area for growth is speaking less. One way…"
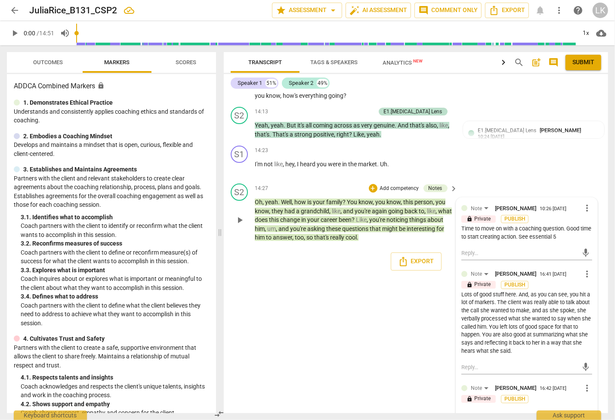
type textarea "As I'm sure you realize, your biggest area for growth is speaking less. One way…"
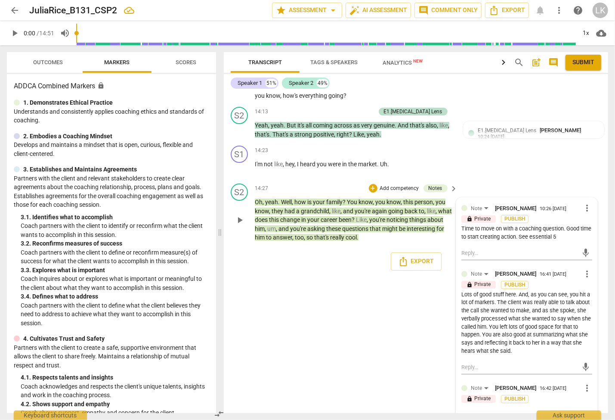
type textarea "As I'm sure you realize, your biggest area for growth is speaking less. One way…"
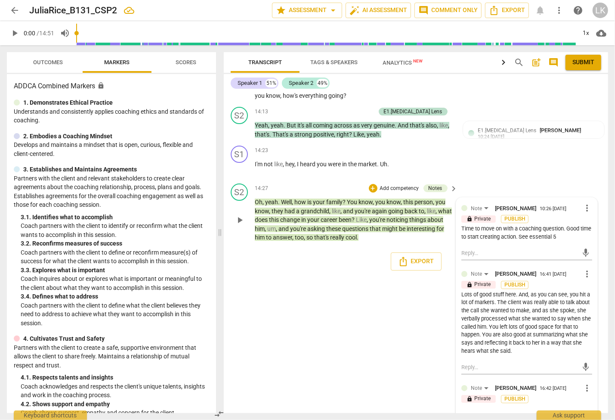
type textarea "As I'm sure you realize, your biggest area for growth is speaking less. One way…"
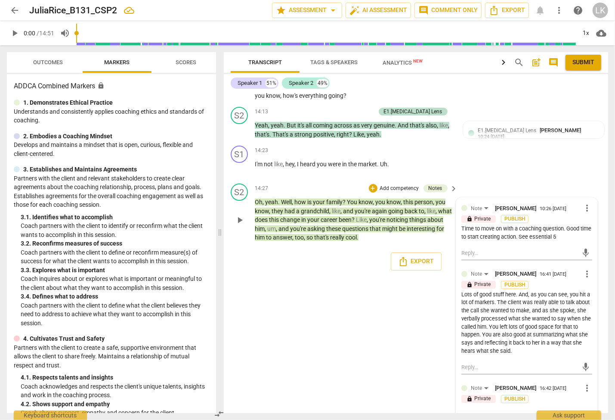
type textarea "As I'm sure you realize, your biggest area for growth is speaking less. One way…"
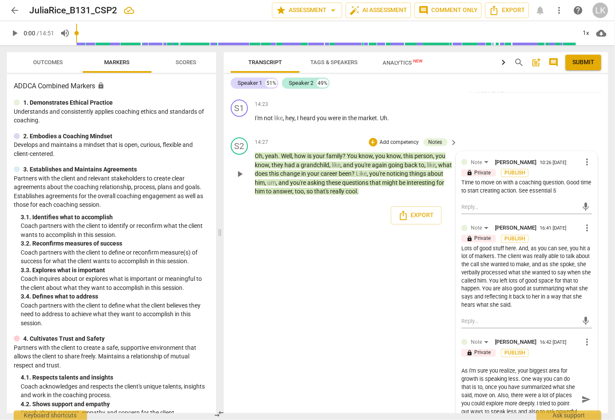
scroll to position [3591, 0]
click at [586, 394] on span "send" at bounding box center [586, 398] width 9 height 9
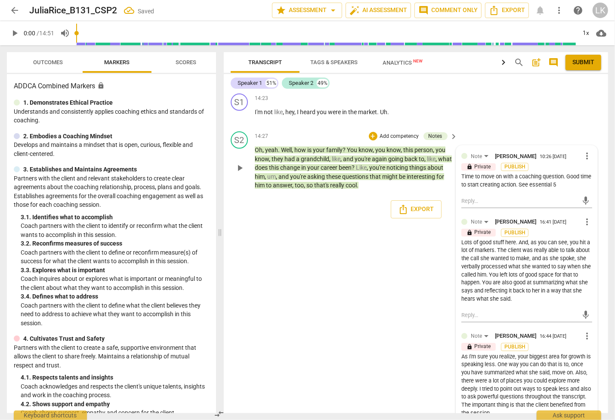
scroll to position [3609, 0]
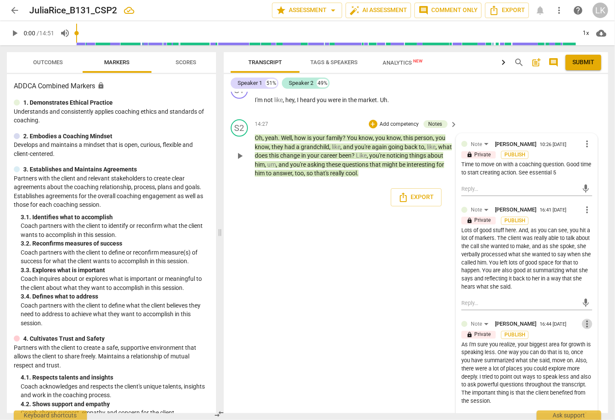
click at [586, 319] on span "more_vert" at bounding box center [587, 324] width 10 height 10
click at [585, 305] on li "Edit" at bounding box center [593, 305] width 30 height 16
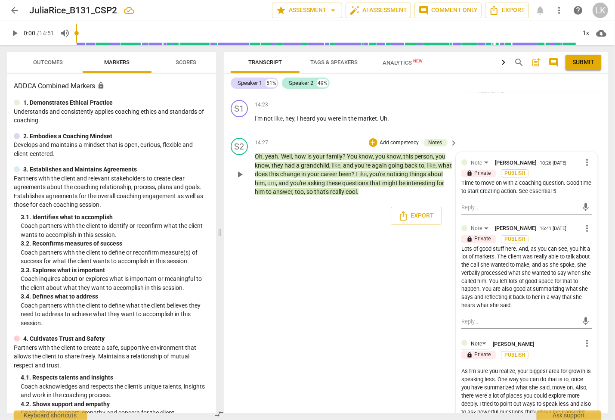
scroll to position [3613, 0]
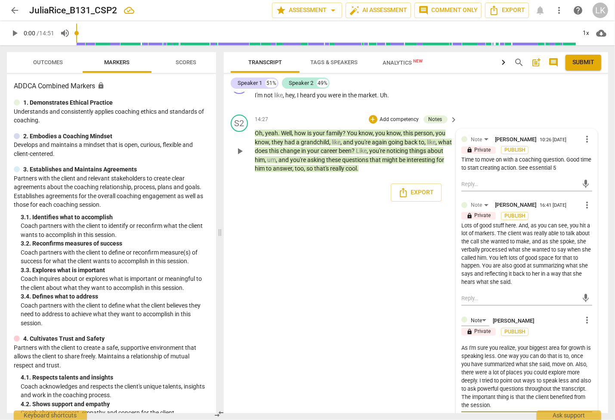
drag, startPoint x: 486, startPoint y: 379, endPoint x: 481, endPoint y: 412, distance: 32.8
click at [486, 380] on textarea "As I'm sure you realize, your biggest area for growth is speaking less. One way…" at bounding box center [527, 376] width 131 height 65
click at [465, 418] on span "check_circle" at bounding box center [468, 423] width 10 height 10
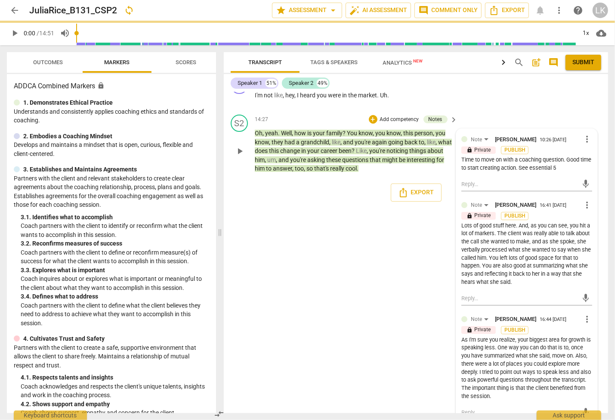
scroll to position [3609, 0]
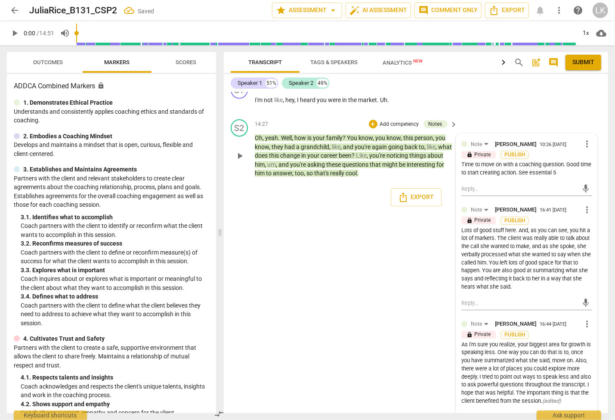
click at [586, 204] on span "more_vert" at bounding box center [587, 209] width 10 height 10
click at [589, 191] on li "Edit" at bounding box center [593, 191] width 30 height 16
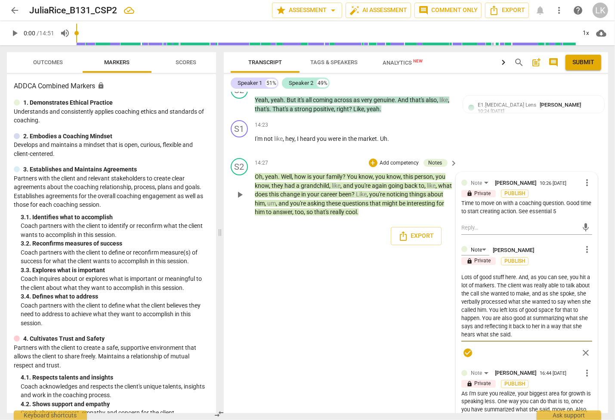
click at [518, 316] on textarea "Lots of good stuff here. And, as you can see, you hit a lot of markers. The cli…" at bounding box center [527, 305] width 131 height 65
click at [472, 347] on span "check_circle" at bounding box center [468, 352] width 10 height 10
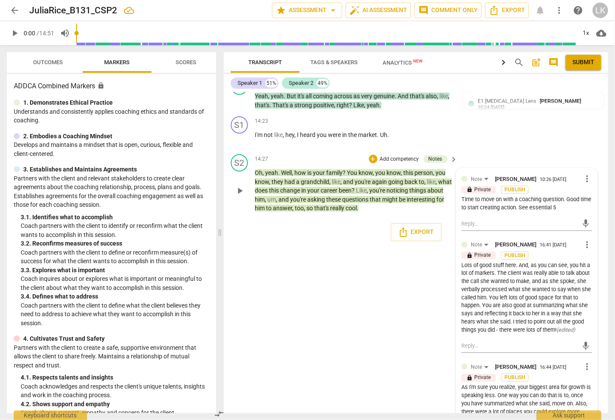
scroll to position [3573, 0]
click at [586, 240] on span "more_vert" at bounding box center [587, 245] width 10 height 10
click at [590, 231] on li "Edit" at bounding box center [593, 226] width 30 height 16
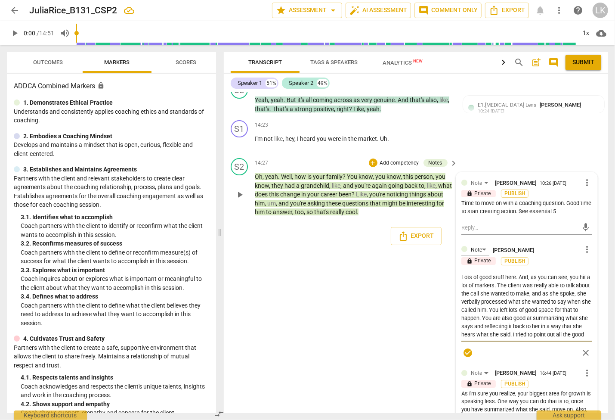
click at [471, 280] on textarea "Lots of good stuff here. And, as you can see, you hit a lot of markers. The cli…" at bounding box center [527, 305] width 131 height 65
click at [470, 276] on textarea "Lots of good stuff here. And, as you can see, you hit a lot of markers. The cli…" at bounding box center [527, 305] width 131 height 65
click at [469, 347] on span "check_circle" at bounding box center [468, 352] width 10 height 10
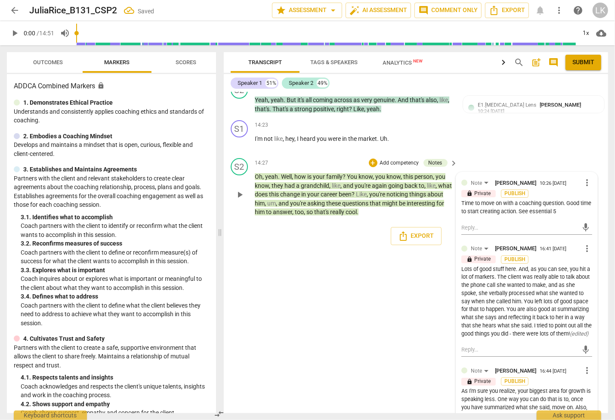
drag, startPoint x: 586, startPoint y: 63, endPoint x: 376, endPoint y: 231, distance: 268.6
click at [586, 63] on span "Submit" at bounding box center [584, 62] width 22 height 9
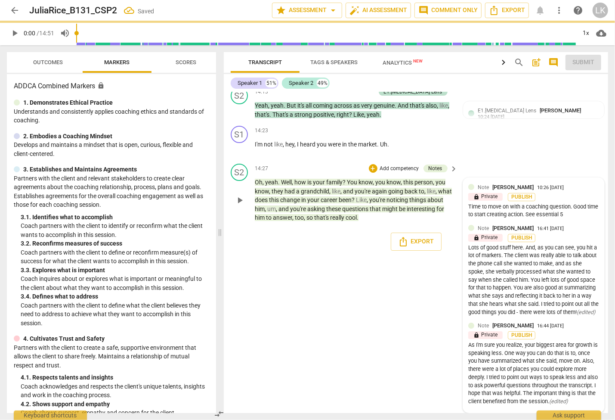
scroll to position [3390, 0]
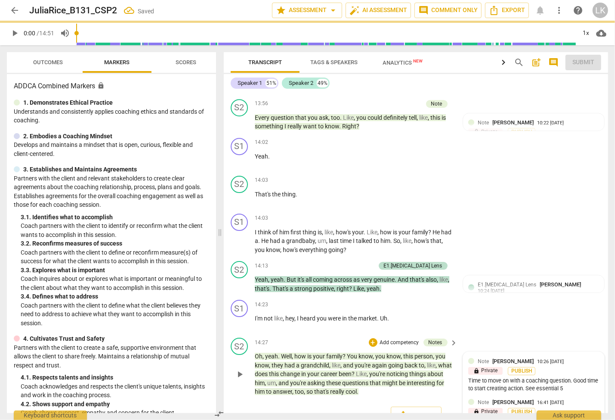
click at [22, 13] on span "arrow_back" at bounding box center [14, 10] width 15 height 10
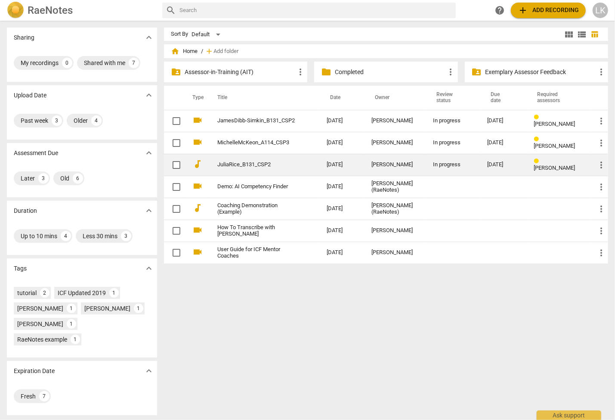
click at [604, 165] on span "more_vert" at bounding box center [601, 165] width 10 height 10
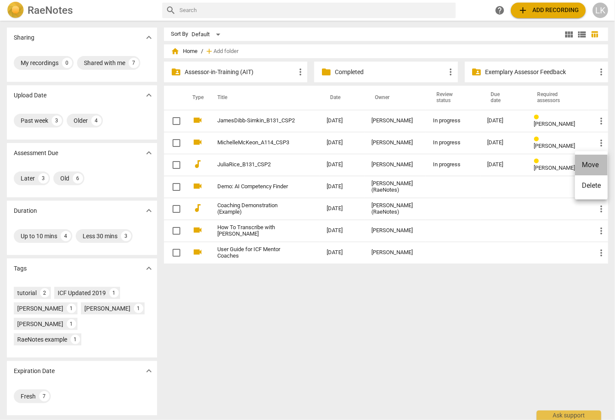
click at [593, 166] on li "Move" at bounding box center [591, 165] width 33 height 21
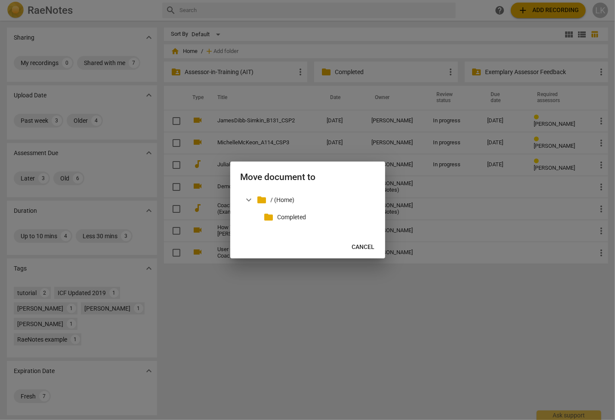
click at [361, 248] on span "Cancel" at bounding box center [363, 247] width 23 height 9
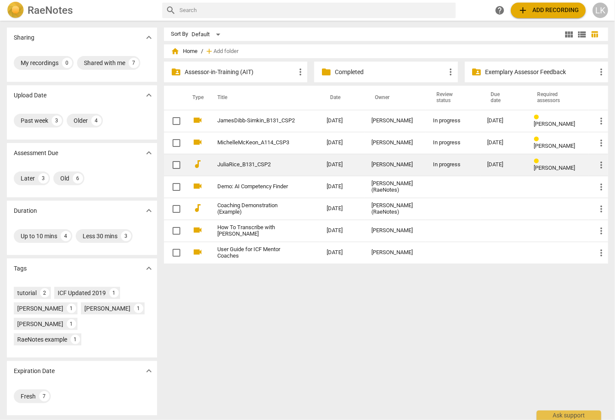
click at [263, 169] on td "JuliaRice_B131_CSP2" at bounding box center [263, 165] width 113 height 22
click at [603, 165] on span "more_vert" at bounding box center [601, 165] width 10 height 10
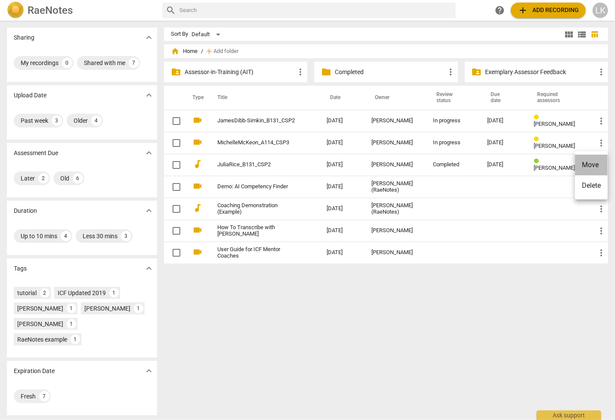
click at [598, 162] on li "Move" at bounding box center [591, 165] width 33 height 21
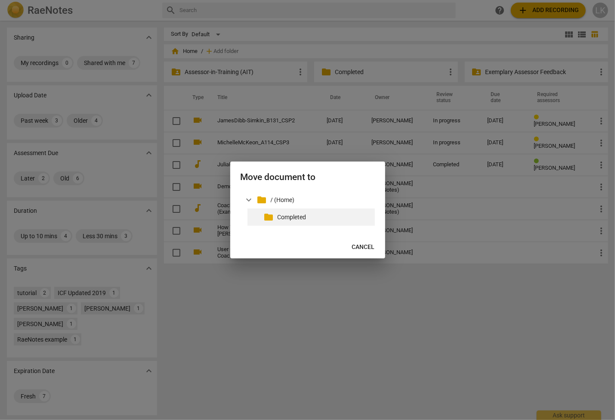
click at [293, 215] on p "Completed" at bounding box center [325, 217] width 94 height 9
